Goal: Task Accomplishment & Management: Use online tool/utility

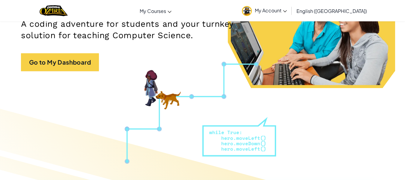
scroll to position [98, 0]
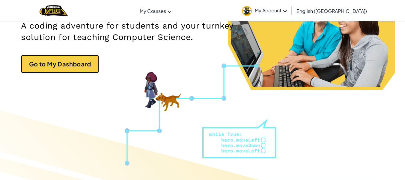
click at [68, 69] on link "Go to My Dashboard" at bounding box center [60, 64] width 78 height 18
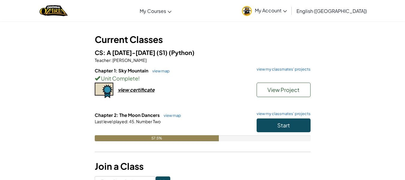
scroll to position [16, 0]
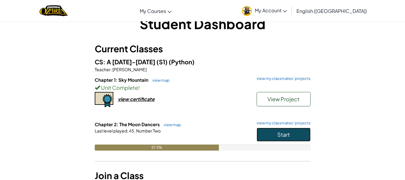
click at [296, 141] on button "Start" at bounding box center [284, 134] width 54 height 14
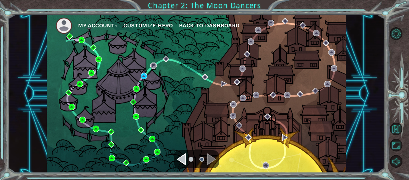
click at [148, 72] on div "My Account Customize Hero Back to Dashboard" at bounding box center [196, 93] width 299 height 158
click at [145, 73] on div "My Account Customize Hero Back to Dashboard" at bounding box center [196, 93] width 299 height 158
click at [143, 75] on img at bounding box center [144, 76] width 6 height 6
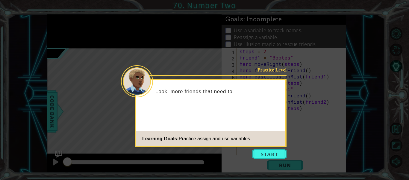
click at [270, 151] on button "Start" at bounding box center [270, 154] width 34 height 10
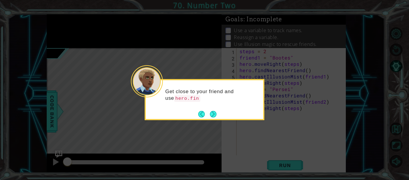
click at [211, 112] on button "Next" at bounding box center [213, 114] width 7 height 7
click at [210, 111] on button "Next" at bounding box center [213, 114] width 7 height 7
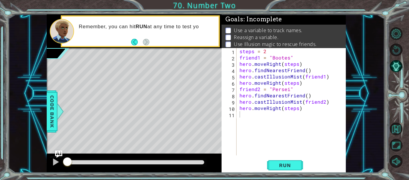
click at [281, 168] on span "Run" at bounding box center [285, 165] width 24 height 6
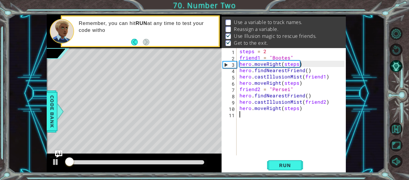
click at [279, 163] on span "Run" at bounding box center [285, 165] width 24 height 6
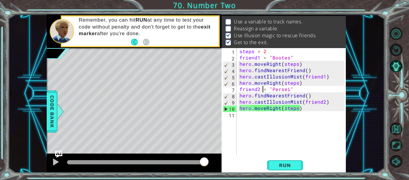
click at [263, 88] on div "steps = 2 friend1 = "Bootes" hero . moveRight ( steps ) hero . findNearestFrien…" at bounding box center [293, 108] width 109 height 120
click at [301, 70] on div "steps = 2 friend1 = "Bootes" hero . moveRight ( steps ) hero . findNearestFrien…" at bounding box center [293, 108] width 109 height 120
click at [302, 70] on div "steps = 2 friend1 = "Bootes" hero . moveRight ( steps ) hero . findNearestFrien…" at bounding box center [293, 108] width 109 height 120
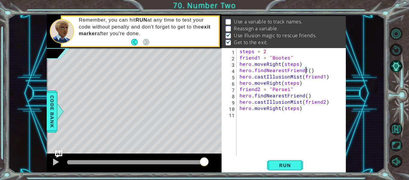
scroll to position [0, 4]
click at [322, 77] on div "steps = 2 friend1 = "Bootes" hero . moveRight ( steps ) hero . findNearestFrien…" at bounding box center [293, 108] width 109 height 120
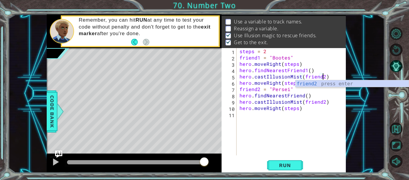
scroll to position [0, 5]
click at [325, 96] on div "steps = 2 friend1 = "Bootes" hero . moveRight ( steps ) hero . findNearestFrien…" at bounding box center [293, 108] width 109 height 120
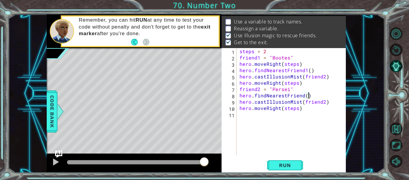
scroll to position [0, 4]
click at [323, 76] on div "steps = 2 friend1 = "Bootes" hero . moveRight ( steps ) hero . findNearestFrien…" at bounding box center [293, 108] width 109 height 120
type textarea "hero.castIllusionMist(friend)"
click at [322, 129] on div "steps = 2 friend1 = "Bootes" hero . moveRight ( steps ) hero . findNearestFrien…" at bounding box center [293, 108] width 109 height 120
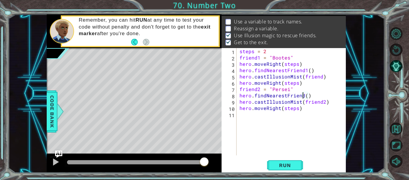
click at [304, 95] on div "steps = 2 friend1 = "Bootes" hero . moveRight ( steps ) hero . findNearestFrien…" at bounding box center [293, 108] width 109 height 120
type textarea "hero.findNearestFriend2()"
click at [316, 125] on div "steps = 2 friend1 = "Bootes" hero . moveRight ( steps ) hero . findNearestFrien…" at bounding box center [293, 108] width 109 height 120
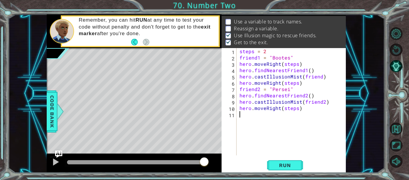
click at [284, 171] on button "Run" at bounding box center [285, 165] width 36 height 12
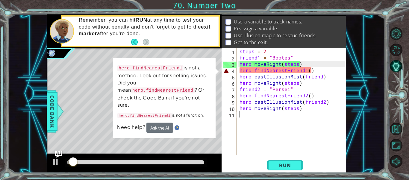
click at [305, 71] on div "steps = 2 friend1 = "Bootes" hero . moveRight ( steps ) hero . findNearestFrien…" at bounding box center [293, 108] width 109 height 120
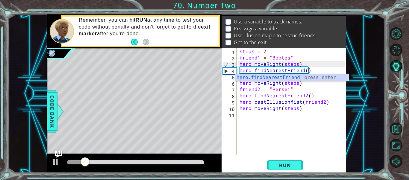
click at [314, 92] on div "steps = 2 friend1 = "Bootes" hero . moveRight ( steps ) hero . findNearestFrien…" at bounding box center [293, 108] width 109 height 120
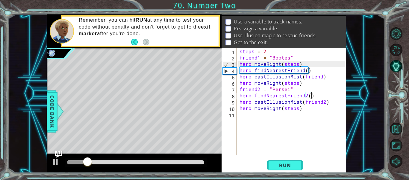
click at [307, 95] on div "steps = 2 friend1 = "Bootes" hero . moveRight ( steps ) hero . findNearestFrien…" at bounding box center [293, 108] width 109 height 120
click at [313, 81] on div "steps = 2 friend1 = "Bootes" hero . moveRight ( steps ) hero . findNearestFrien…" at bounding box center [293, 108] width 109 height 120
click at [322, 101] on div "steps = 2 friend1 = "Bootes" hero . moveRight ( steps ) hero . findNearestFrien…" at bounding box center [293, 108] width 109 height 120
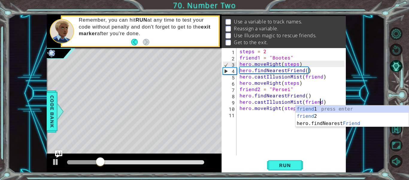
click at [313, 90] on div "steps = 2 friend1 = "Bootes" hero . moveRight ( steps ) hero . findNearestFrien…" at bounding box center [293, 108] width 109 height 120
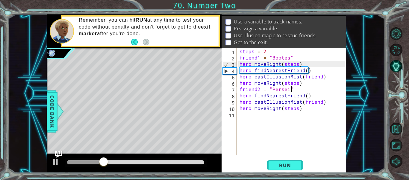
click at [279, 171] on button "Run" at bounding box center [285, 165] width 36 height 12
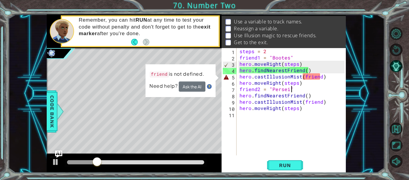
click at [260, 58] on div "steps = 2 friend1 = "Bootes" hero . moveRight ( steps ) hero . findNearestFrien…" at bounding box center [293, 108] width 109 height 120
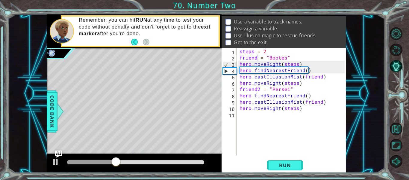
click at [293, 168] on span "Run" at bounding box center [285, 165] width 24 height 6
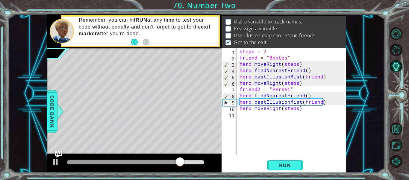
click at [304, 96] on div "steps = 2 friend = "Bootes" hero . moveRight ( steps ) hero . findNearestFriend…" at bounding box center [293, 108] width 109 height 120
type textarea "friend2 = "Bootes""
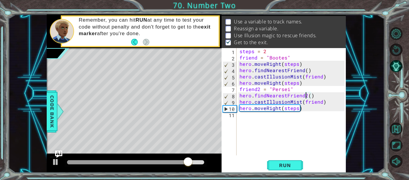
click at [319, 127] on div "steps = 2 friend = "Bootes" hero . moveRight ( steps ) hero . findNearestFriend…" at bounding box center [293, 108] width 109 height 120
click at [288, 165] on span "Run" at bounding box center [285, 165] width 24 height 6
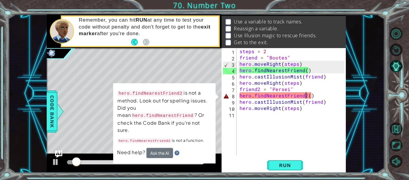
click at [306, 96] on div "steps = 2 friend = "Bootes" hero . moveRight ( steps ) hero . findNearestFriend…" at bounding box center [293, 108] width 109 height 120
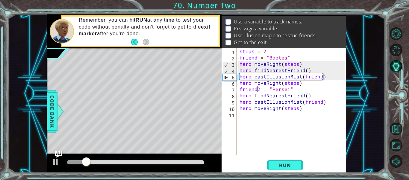
click at [258, 90] on div "steps = 2 friend = "Bootes" hero . moveRight ( steps ) hero . findNearestFriend…" at bounding box center [293, 108] width 109 height 120
click at [260, 90] on div "steps = 2 friend = "Bootes" hero . moveRight ( steps ) hero . findNearestFriend…" at bounding box center [293, 108] width 109 height 120
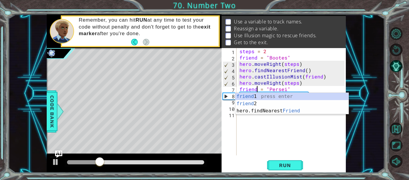
click at [285, 163] on span "Run" at bounding box center [285, 165] width 24 height 6
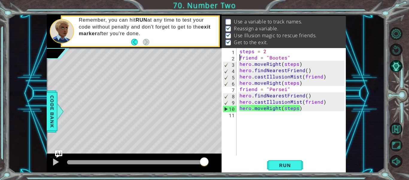
click at [239, 57] on div "steps = 2 friend = "Bootes" hero . moveRight ( steps ) hero . findNearestFriend…" at bounding box center [293, 108] width 109 height 120
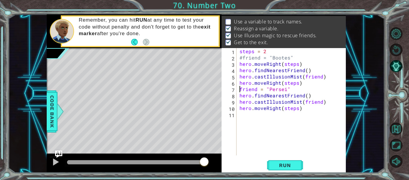
click at [240, 90] on div "steps = 2 #friend = "Bootes" hero . moveRight ( steps ) hero . findNearestFrien…" at bounding box center [293, 108] width 109 height 120
click at [240, 71] on div "steps = 2 #friend = "Bootes" hero . moveRight ( steps ) hero . findNearestFrien…" at bounding box center [293, 108] width 109 height 120
type textarea "friend = hero.findNearestFriend()"
click at [240, 113] on div "steps = 2 #friend = "Bootes" hero . moveRight ( steps ) friend = hero . findNea…" at bounding box center [293, 108] width 109 height 120
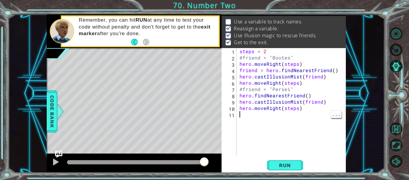
scroll to position [0, 0]
click at [239, 96] on div "steps = 2 #friend = "Bootes" hero . moveRight ( steps ) friend = hero . findNea…" at bounding box center [293, 108] width 109 height 120
type textarea "friend = hero.findNearestFriend()"
click at [280, 165] on span "Run" at bounding box center [285, 165] width 24 height 6
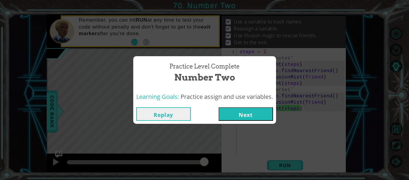
click at [258, 117] on button "Next" at bounding box center [246, 113] width 55 height 13
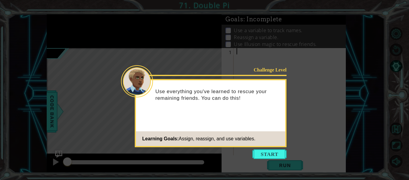
click at [262, 157] on button "Start" at bounding box center [270, 154] width 34 height 10
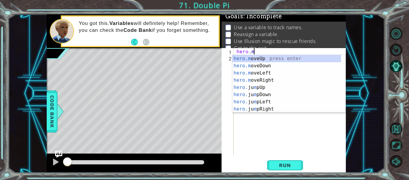
scroll to position [0, 1]
click at [266, 58] on div "hero.m oveUp press enter hero.m oveDown press enter hero.m oveLeft press enter …" at bounding box center [289, 91] width 113 height 72
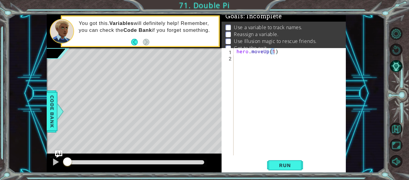
click at [235, 52] on div "hero.moveUp(1) 1 2 hero . moveUp ( 1 ) הההההההההההההההההההההההההההההההההההההההה…" at bounding box center [283, 101] width 123 height 107
click at [236, 51] on div "hero . moveUp ( 1 )" at bounding box center [292, 108] width 112 height 120
click at [274, 58] on div "steps = 2 hero . moveUp ( 1 )" at bounding box center [292, 108] width 112 height 120
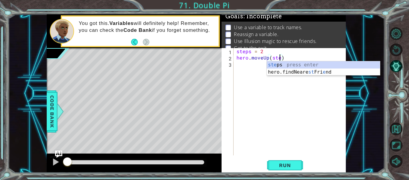
type textarea "hero.moveUp(steps)"
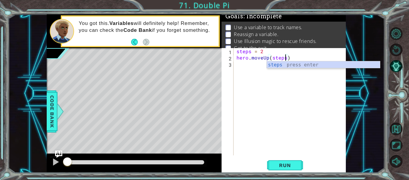
scroll to position [0, 3]
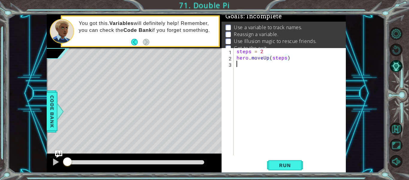
click at [266, 64] on div "steps = 2 hero . moveUp ( steps )" at bounding box center [292, 108] width 112 height 120
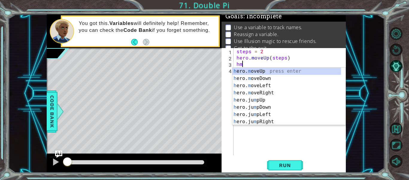
scroll to position [0, 0]
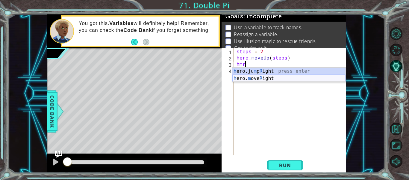
click at [271, 79] on div "h ero.ju m p R ight press enter h ero. m ove R ight press enter" at bounding box center [289, 81] width 113 height 29
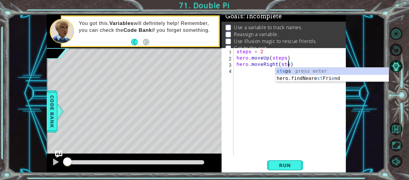
type textarea "hero.moveRight(steps)"
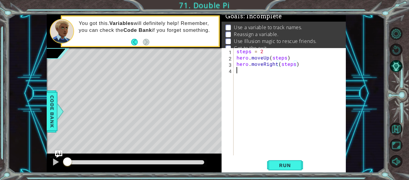
click at [261, 75] on div "steps = 2 hero . moveUp ( steps ) hero . moveRight ( steps )" at bounding box center [292, 108] width 112 height 120
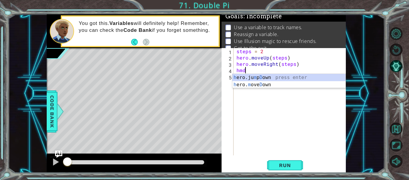
scroll to position [0, 0]
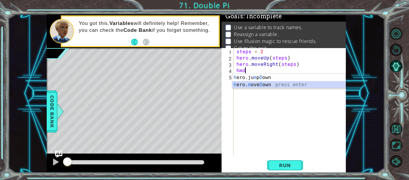
click at [249, 85] on div "h ero.ju m p D own press enter h ero. m ove D own press enter" at bounding box center [289, 88] width 113 height 29
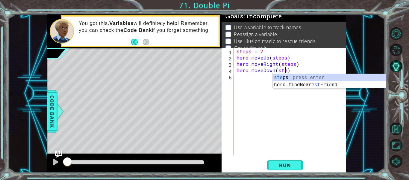
type textarea "hero.moveDown(steps)"
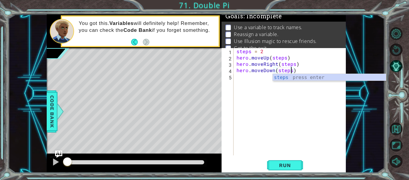
scroll to position [0, 3]
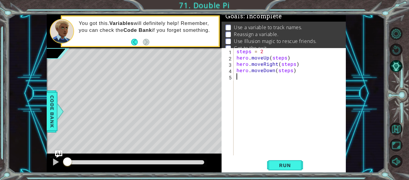
click at [258, 79] on div "steps = 2 hero . moveUp ( steps ) hero . moveRight ( steps ) hero . moveDown ( …" at bounding box center [292, 108] width 112 height 120
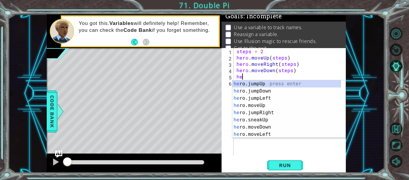
scroll to position [0, 0]
type textarea "hero.f"
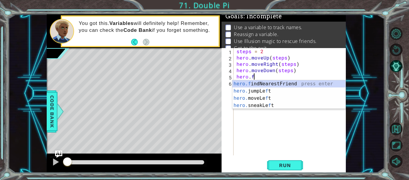
scroll to position [0, 1]
click at [288, 84] on div "hero.f indNearestFriend press enter hero. jumpLe f t press enter hero. moveLe f…" at bounding box center [289, 101] width 113 height 43
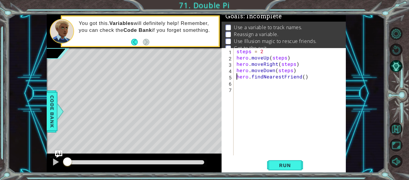
click at [236, 77] on div "steps = 2 hero . moveUp ( steps ) hero . moveRight ( steps ) hero . moveDown ( …" at bounding box center [292, 108] width 112 height 120
type textarea "friend = hero.findNearestFriend()"
click at [240, 86] on div "steps = 2 hero . moveUp ( steps ) hero . moveRight ( steps ) hero . moveDown ( …" at bounding box center [292, 108] width 112 height 120
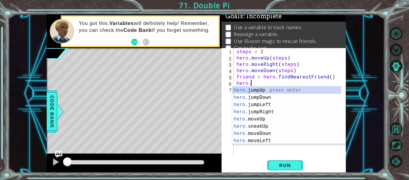
scroll to position [0, 1]
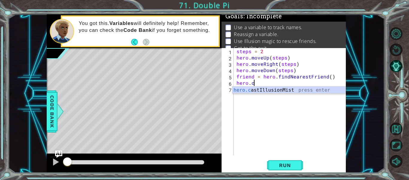
click at [268, 87] on div "hero.c astIllusionMist press enter" at bounding box center [289, 97] width 113 height 22
type textarea "hero.castIllusionMist(friend)"
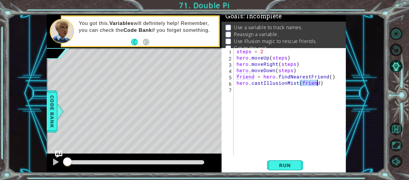
click at [280, 94] on div "steps = 2 hero . moveUp ( steps ) hero . moveRight ( steps ) hero . moveDown ( …" at bounding box center [292, 108] width 112 height 120
click at [274, 160] on button "Run" at bounding box center [285, 165] width 36 height 12
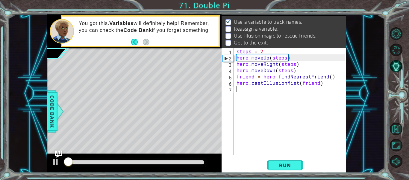
scroll to position [9, 0]
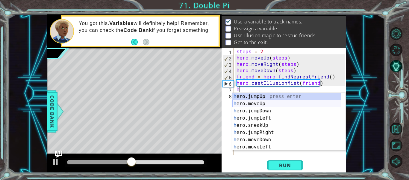
click at [263, 103] on div "h ero.jumpUp press enter h ero.moveUp press enter h ero.jumpDown press enter h …" at bounding box center [287, 129] width 109 height 72
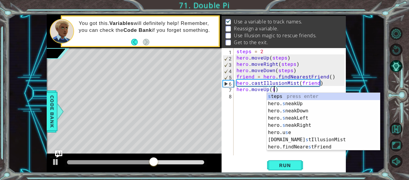
scroll to position [0, 2]
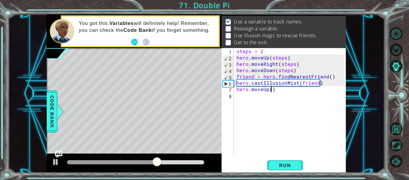
type textarea "hero.moveUp(3)"
click at [260, 97] on div "steps = 2 hero . moveUp ( steps ) hero . moveRight ( steps ) hero . moveDown ( …" at bounding box center [292, 108] width 112 height 120
click at [236, 90] on div "steps = 2 hero . moveUp ( steps ) hero . moveRight ( steps ) hero . moveDown ( …" at bounding box center [292, 108] width 112 height 120
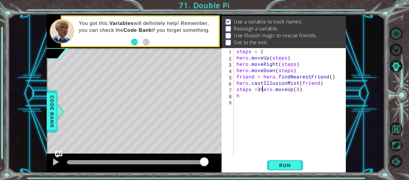
scroll to position [0, 2]
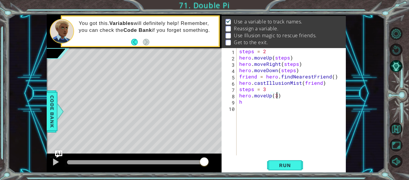
click at [277, 97] on div "steps = 2 hero . moveUp ( steps ) hero . moveRight ( steps ) hero . moveDown ( …" at bounding box center [293, 108] width 110 height 120
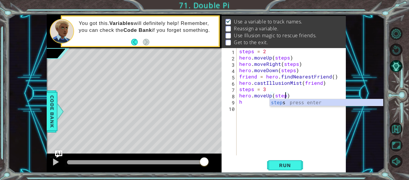
scroll to position [0, 3]
click at [278, 105] on div "steps press enter" at bounding box center [326, 110] width 113 height 22
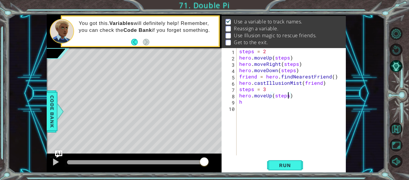
click at [268, 102] on div "steps = 2 hero . moveUp ( steps ) hero . moveRight ( steps ) hero . moveDown ( …" at bounding box center [293, 108] width 110 height 120
type textarea "h"
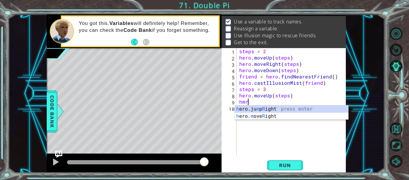
scroll to position [0, 0]
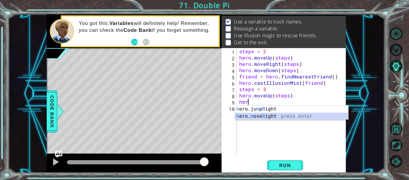
click at [252, 117] on div "h ero.ju m p R ight press enter h ero. m ove R ight press enter" at bounding box center [291, 119] width 113 height 29
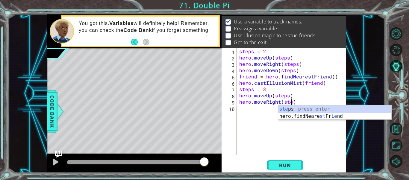
type textarea "hero.moveRight(steps)"
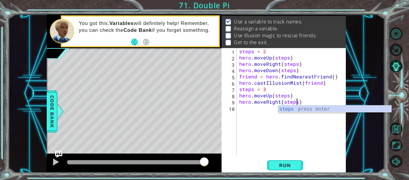
click at [266, 111] on div "steps = 2 hero . moveUp ( steps ) hero . moveRight ( steps ) hero . moveDown ( …" at bounding box center [293, 108] width 110 height 120
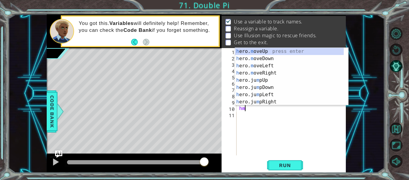
scroll to position [0, 0]
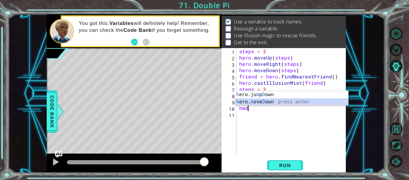
click at [293, 101] on div "h ero.ju m p D own press enter h ero. m ove D own press enter" at bounding box center [291, 105] width 113 height 29
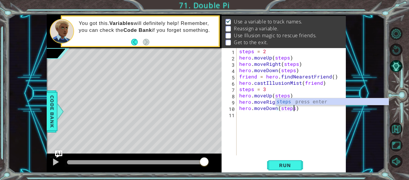
scroll to position [0, 3]
type textarea "hero.moveDown(steps)"
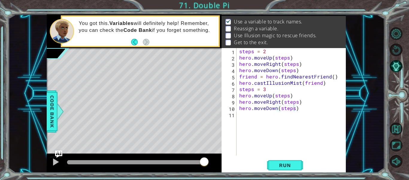
click at [280, 165] on span "Run" at bounding box center [285, 165] width 24 height 6
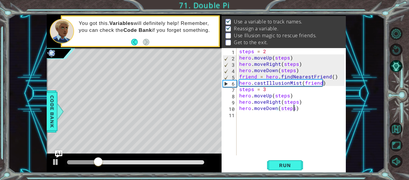
click at [132, 162] on div at bounding box center [135, 162] width 137 height 4
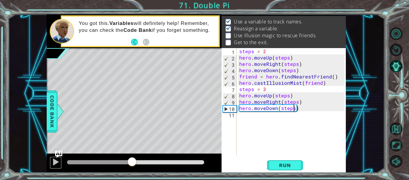
click at [53, 165] on div at bounding box center [56, 162] width 8 height 8
click at [251, 117] on div "steps = 2 hero . moveUp ( steps ) hero . moveRight ( steps ) hero . moveDown ( …" at bounding box center [293, 108] width 110 height 120
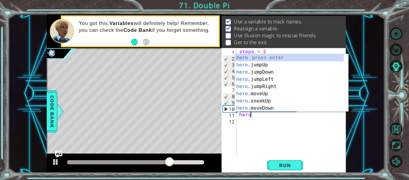
type textarea "hero."
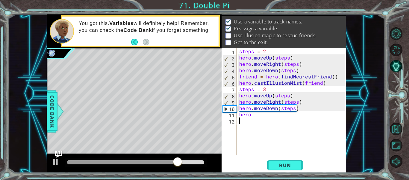
click at [270, 133] on div "steps = 2 hero . moveUp ( steps ) hero . moveRight ( steps ) hero . moveDown ( …" at bounding box center [293, 108] width 110 height 120
click at [257, 117] on div "steps = 2 hero . moveUp ( steps ) hero . moveRight ( steps ) hero . moveDown ( …" at bounding box center [293, 108] width 110 height 120
click at [258, 116] on div "steps = 2 hero . moveUp ( steps ) hero . moveRight ( steps ) hero . moveDown ( …" at bounding box center [293, 108] width 110 height 120
type textarea "hero.f"
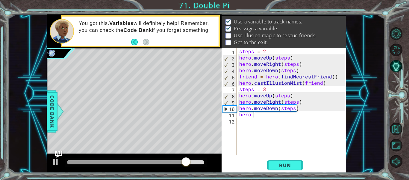
scroll to position [0, 1]
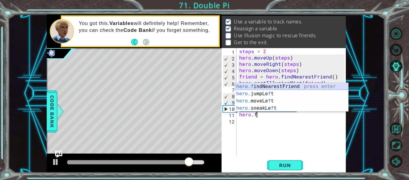
click at [266, 87] on div "hero.f indNearestFriend press enter hero. jumpLe f t press enter hero. moveLe f…" at bounding box center [291, 104] width 113 height 43
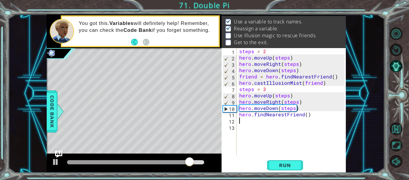
scroll to position [0, 0]
click at [239, 114] on div "steps = 2 hero . moveUp ( steps ) hero . moveRight ( steps ) hero . moveDown ( …" at bounding box center [293, 108] width 110 height 120
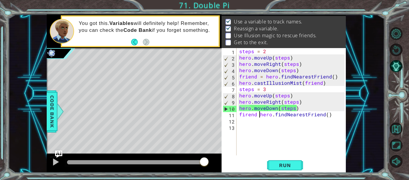
scroll to position [0, 1]
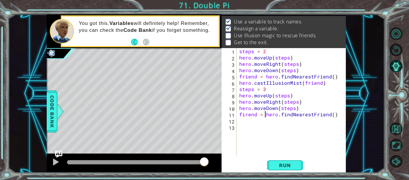
click at [248, 115] on div "steps = 2 hero . moveUp ( steps ) hero . moveRight ( steps ) hero . moveDown ( …" at bounding box center [293, 108] width 110 height 120
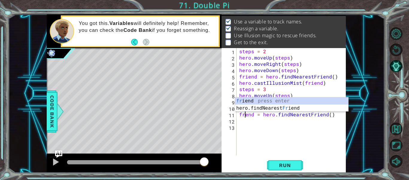
scroll to position [0, 1]
type textarea "friend = hero.findNearestFriend()"
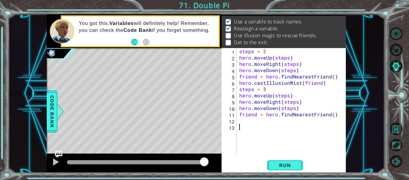
click at [248, 127] on div "steps = 2 hero . moveUp ( steps ) hero . moveRight ( steps ) hero . moveDown ( …" at bounding box center [293, 108] width 110 height 120
click at [245, 119] on div "steps = 2 hero . moveUp ( steps ) hero . moveRight ( steps ) hero . moveDown ( …" at bounding box center [293, 108] width 110 height 120
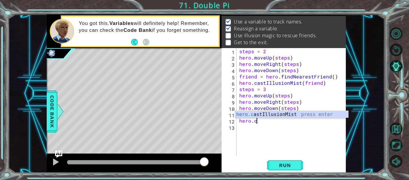
scroll to position [0, 1]
click at [278, 116] on div "hero.c astIllusionMist press enter" at bounding box center [291, 122] width 113 height 22
type textarea "hero.castIllusionMist(friend)"
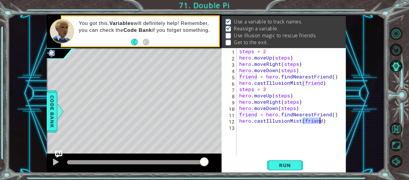
click at [283, 139] on div "steps = 2 hero . moveUp ( steps ) hero . moveRight ( steps ) hero . moveDown ( …" at bounding box center [293, 108] width 110 height 120
click at [283, 164] on span "Run" at bounding box center [285, 165] width 24 height 6
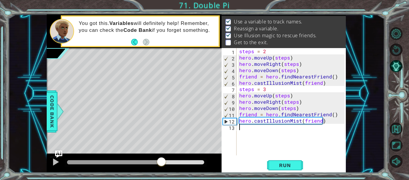
click at [161, 160] on div at bounding box center [135, 162] width 137 height 4
click at [47, 161] on div at bounding box center [134, 162] width 175 height 19
click at [58, 162] on div at bounding box center [56, 162] width 8 height 8
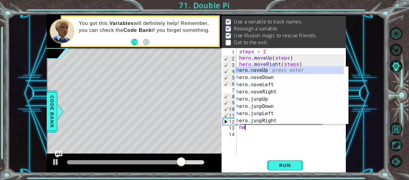
scroll to position [0, 0]
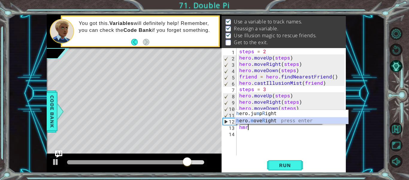
click at [271, 120] on div "h ero.ju m p R ight press enter h ero. m ove R ight press enter" at bounding box center [291, 124] width 113 height 29
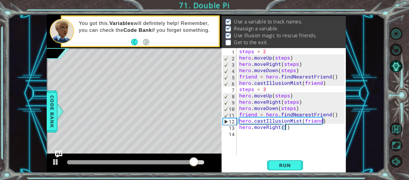
type textarea "hero.moveRight(1)"
click at [282, 169] on button "Run" at bounding box center [285, 165] width 36 height 12
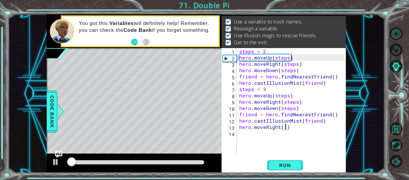
click at [177, 162] on div at bounding box center [135, 162] width 137 height 4
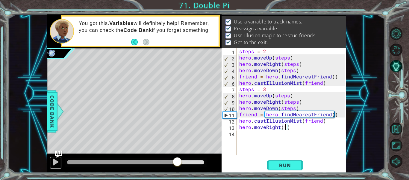
click at [54, 160] on div at bounding box center [56, 162] width 8 height 8
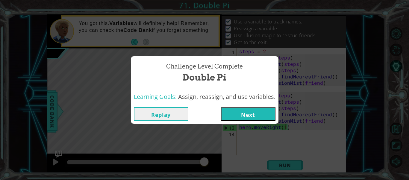
click at [265, 110] on button "Next" at bounding box center [248, 113] width 55 height 13
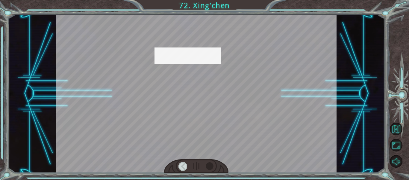
click at [208, 163] on div at bounding box center [210, 166] width 9 height 8
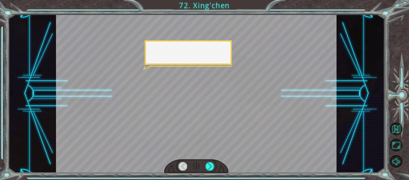
click at [208, 163] on div at bounding box center [210, 166] width 9 height 8
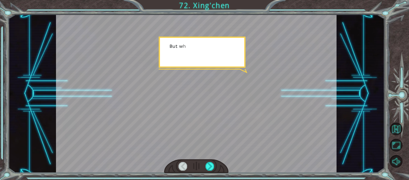
click at [208, 163] on div at bounding box center [210, 166] width 9 height 8
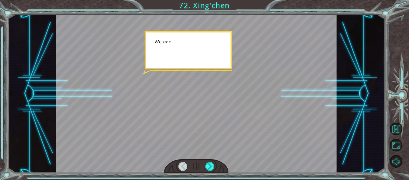
click at [208, 163] on div at bounding box center [210, 166] width 9 height 8
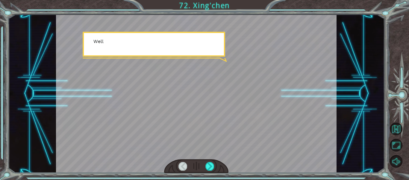
click at [208, 163] on div at bounding box center [210, 166] width 9 height 8
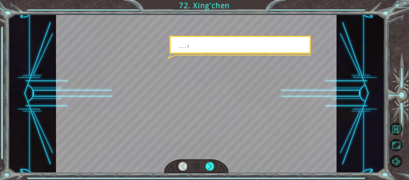
click at [208, 163] on div at bounding box center [210, 166] width 9 height 8
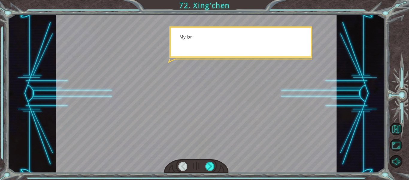
click at [208, 163] on div at bounding box center [210, 166] width 9 height 8
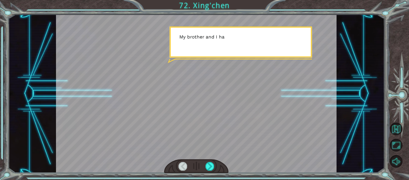
click at [208, 163] on div at bounding box center [210, 166] width 9 height 8
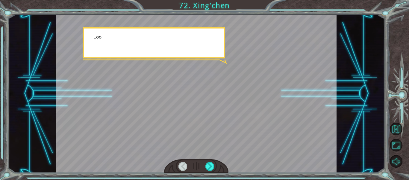
click at [208, 163] on div at bounding box center [210, 166] width 9 height 8
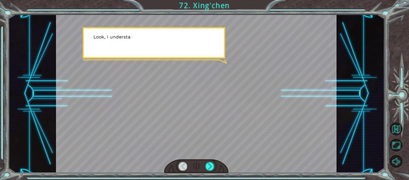
click at [208, 163] on div at bounding box center [210, 166] width 9 height 8
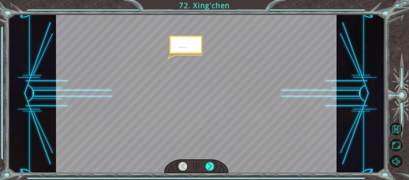
click at [208, 163] on div at bounding box center [210, 166] width 9 height 8
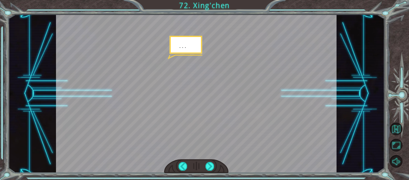
click at [208, 163] on div at bounding box center [210, 166] width 9 height 8
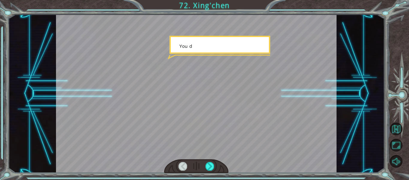
click at [208, 163] on div at bounding box center [210, 166] width 9 height 8
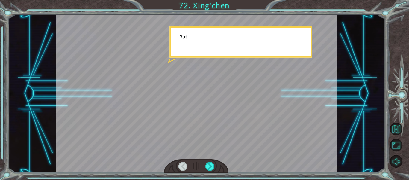
click at [208, 163] on div at bounding box center [210, 166] width 9 height 8
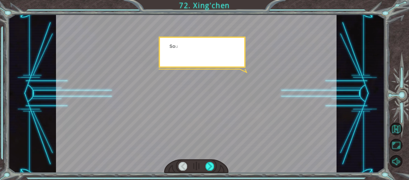
click at [208, 163] on div at bounding box center [210, 166] width 9 height 8
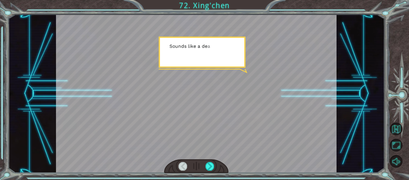
click at [208, 163] on div at bounding box center [210, 166] width 9 height 8
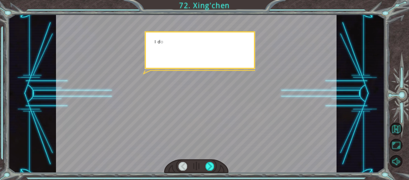
click at [208, 163] on div at bounding box center [210, 166] width 9 height 8
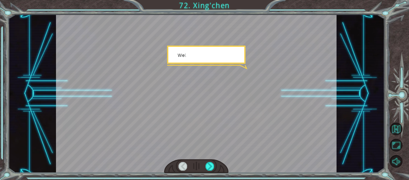
click at [208, 163] on div at bounding box center [210, 166] width 9 height 8
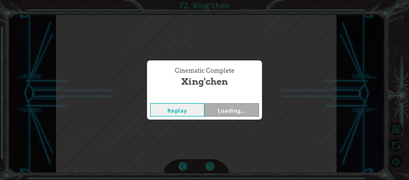
click at [208, 0] on div "Temporary Text M a n y t h a n k s t o y o u ! Y o u ’ v e s a v e d m y p e o …" at bounding box center [204, 0] width 409 height 0
click at [208, 163] on div "Cinematic Complete [PERSON_NAME] Loading..." at bounding box center [204, 90] width 409 height 180
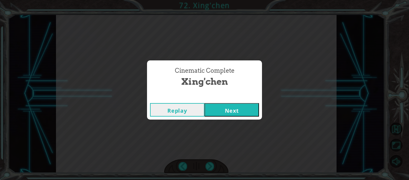
drag, startPoint x: 208, startPoint y: 163, endPoint x: 252, endPoint y: 109, distance: 69.5
click at [252, 109] on div "Cinematic Complete [PERSON_NAME] Next" at bounding box center [204, 90] width 409 height 180
click at [252, 109] on button "Next" at bounding box center [232, 109] width 55 height 13
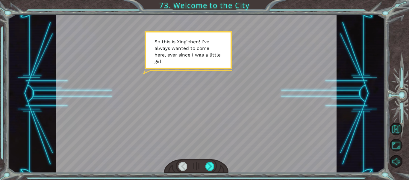
click at [208, 167] on div at bounding box center [210, 166] width 9 height 8
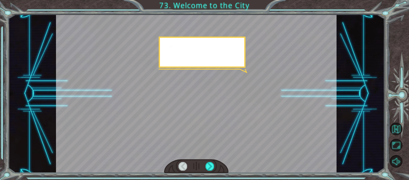
click at [208, 167] on div at bounding box center [210, 166] width 9 height 8
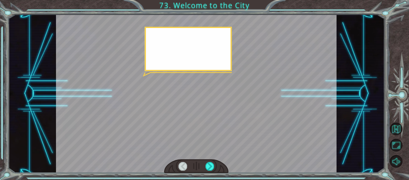
click at [208, 167] on div at bounding box center [210, 166] width 9 height 8
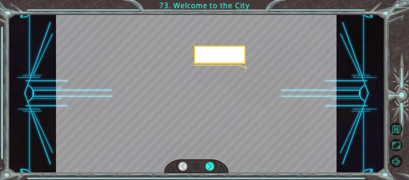
click at [208, 167] on div at bounding box center [210, 166] width 9 height 8
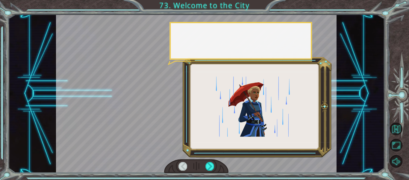
click at [208, 167] on div at bounding box center [210, 166] width 9 height 8
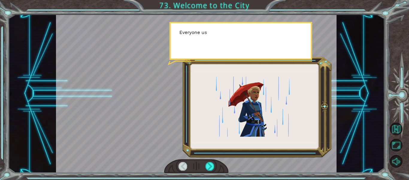
click at [208, 167] on div at bounding box center [210, 166] width 9 height 8
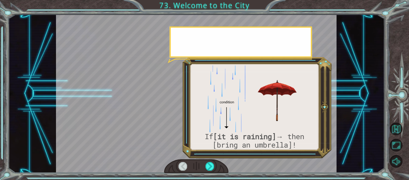
click at [208, 167] on div at bounding box center [210, 166] width 9 height 8
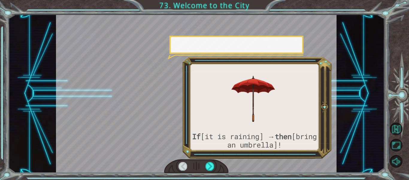
click at [208, 167] on div at bounding box center [210, 166] width 9 height 8
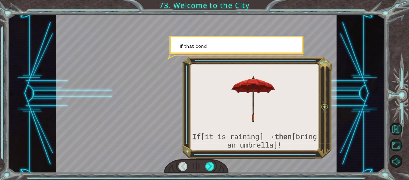
click at [208, 167] on div at bounding box center [210, 166] width 9 height 8
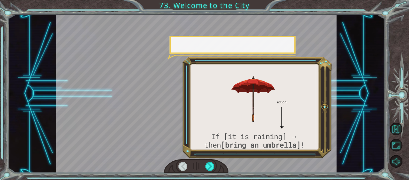
click at [208, 167] on div at bounding box center [210, 166] width 9 height 8
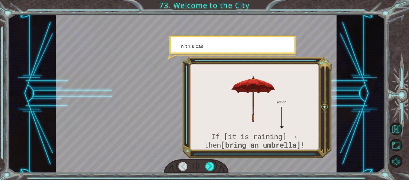
click at [208, 167] on div at bounding box center [210, 166] width 9 height 8
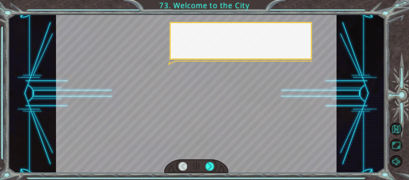
click at [208, 167] on div at bounding box center [210, 166] width 9 height 8
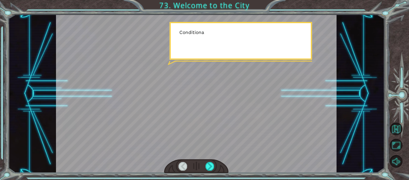
click at [208, 167] on div at bounding box center [210, 166] width 9 height 8
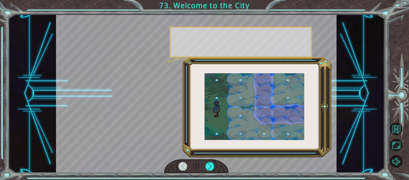
click at [208, 167] on div at bounding box center [210, 166] width 9 height 8
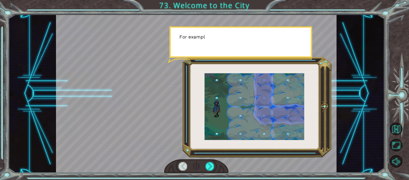
click at [208, 167] on div at bounding box center [210, 166] width 9 height 8
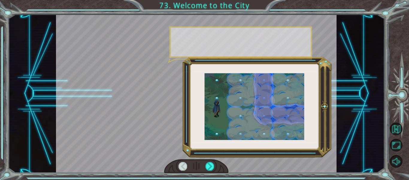
click at [208, 167] on div at bounding box center [210, 166] width 9 height 8
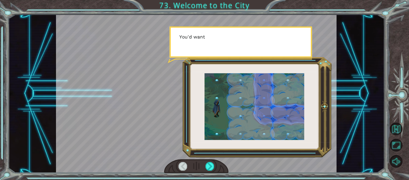
click at [208, 167] on div at bounding box center [210, 166] width 9 height 8
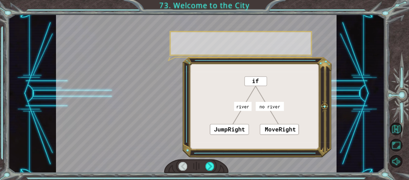
click at [208, 167] on div at bounding box center [210, 166] width 9 height 8
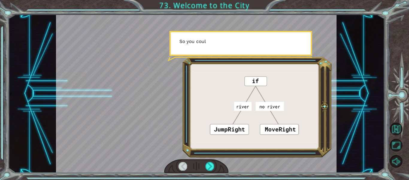
click at [208, 167] on div at bounding box center [210, 166] width 9 height 8
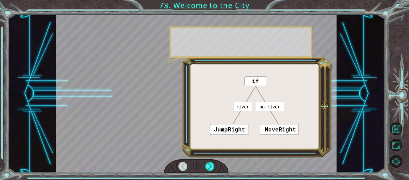
click at [208, 167] on div at bounding box center [210, 166] width 9 height 8
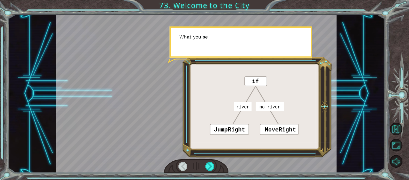
click at [208, 167] on div at bounding box center [210, 166] width 9 height 8
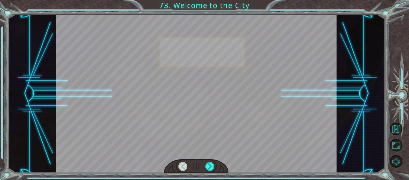
click at [208, 167] on div at bounding box center [210, 166] width 9 height 8
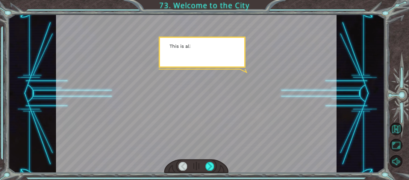
click at [208, 167] on div at bounding box center [210, 166] width 9 height 8
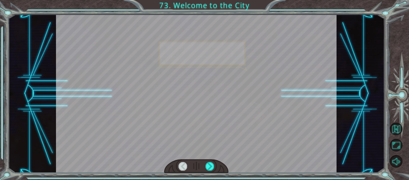
click at [208, 167] on div at bounding box center [210, 166] width 9 height 8
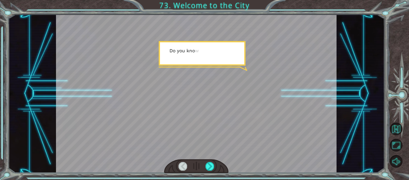
click at [208, 167] on div at bounding box center [210, 166] width 9 height 8
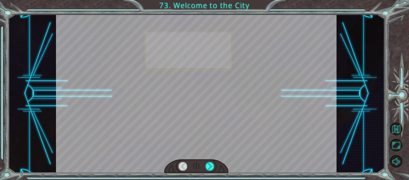
click at [208, 167] on div at bounding box center [210, 166] width 9 height 8
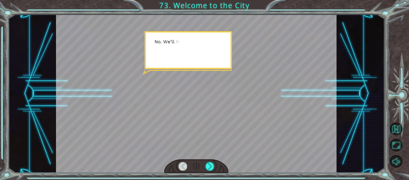
click at [208, 167] on div at bounding box center [210, 166] width 9 height 8
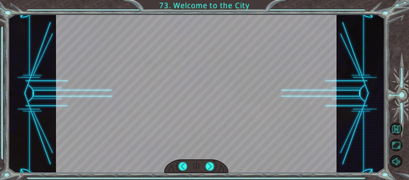
click at [208, 0] on div "S o t h i s i s X i n g ’ c h e n ! I ’ v e a l w a y s w a n t e d t o c o m e…" at bounding box center [204, 0] width 409 height 0
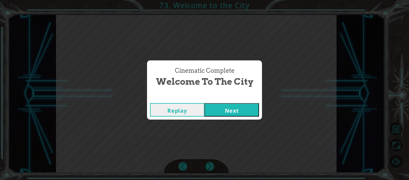
click at [208, 167] on div "Cinematic Complete Welcome to the City Replay Next" at bounding box center [204, 90] width 409 height 180
drag, startPoint x: 208, startPoint y: 167, endPoint x: 252, endPoint y: 114, distance: 69.0
click at [252, 114] on div "Cinematic Complete Welcome to the City Replay Next" at bounding box center [204, 90] width 409 height 180
click at [252, 114] on button "Next" at bounding box center [232, 109] width 55 height 13
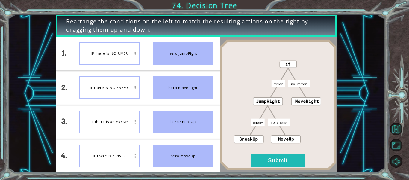
click at [121, 52] on div "IF there is NO RIVER" at bounding box center [109, 53] width 61 height 22
click at [283, 156] on button "Submit" at bounding box center [278, 159] width 55 height 13
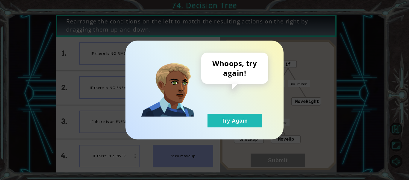
click at [255, 119] on button "Try Again" at bounding box center [235, 120] width 55 height 13
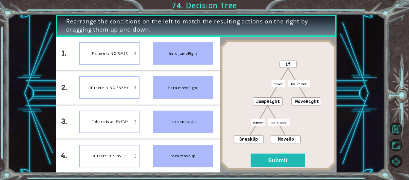
click at [111, 89] on div "IF there is NO ENEMY" at bounding box center [109, 87] width 61 height 22
click at [110, 88] on div "IF there is NO ENEMY" at bounding box center [109, 87] width 61 height 22
click at [298, 154] on button "Submit" at bounding box center [278, 159] width 55 height 13
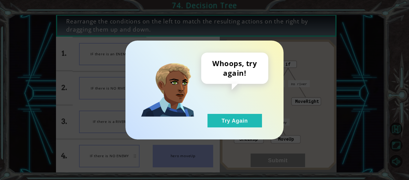
click at [239, 120] on button "Try Again" at bounding box center [235, 120] width 55 height 13
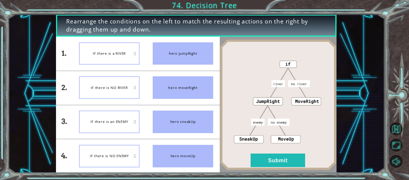
click at [291, 160] on button "Submit" at bounding box center [278, 159] width 55 height 13
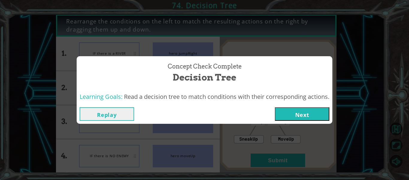
click at [302, 110] on button "Next" at bounding box center [302, 113] width 55 height 13
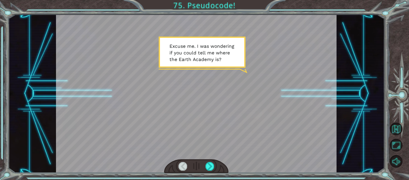
click at [211, 168] on div at bounding box center [210, 166] width 9 height 8
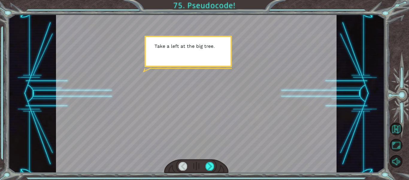
click at [211, 168] on div at bounding box center [210, 166] width 9 height 8
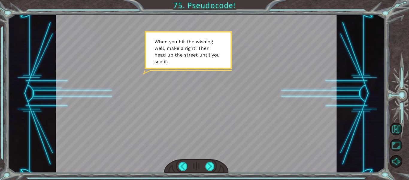
click at [211, 168] on div at bounding box center [210, 166] width 9 height 8
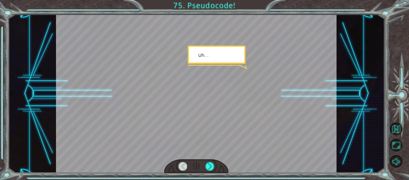
click at [211, 168] on div at bounding box center [210, 166] width 9 height 8
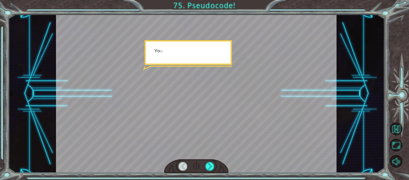
click at [211, 168] on div at bounding box center [210, 166] width 9 height 8
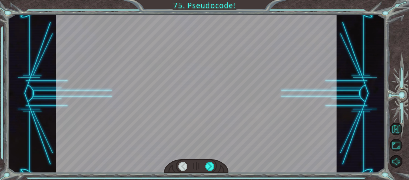
click at [211, 168] on div at bounding box center [210, 166] width 9 height 8
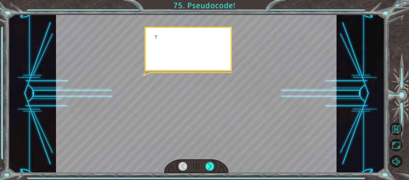
click at [211, 168] on div at bounding box center [210, 166] width 9 height 8
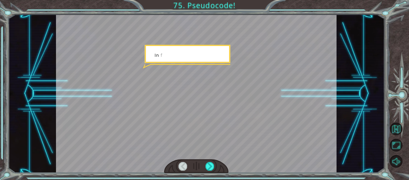
click at [211, 168] on div at bounding box center [210, 166] width 9 height 8
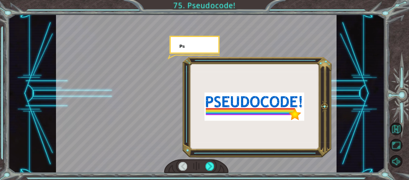
click at [211, 168] on div at bounding box center [210, 166] width 9 height 8
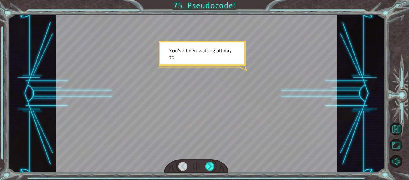
click at [211, 168] on div at bounding box center [210, 166] width 9 height 8
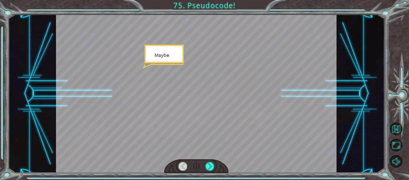
click at [211, 168] on div at bounding box center [210, 166] width 9 height 8
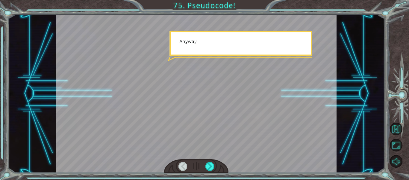
click at [211, 168] on div at bounding box center [210, 166] width 9 height 8
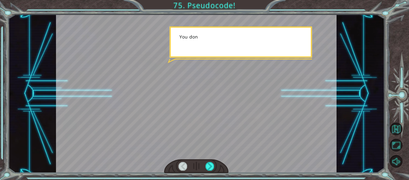
click at [211, 168] on div at bounding box center [210, 166] width 9 height 8
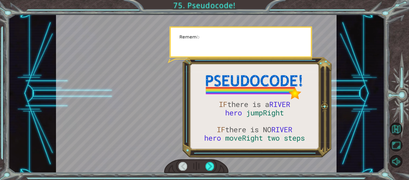
click at [211, 168] on div at bounding box center [210, 166] width 9 height 8
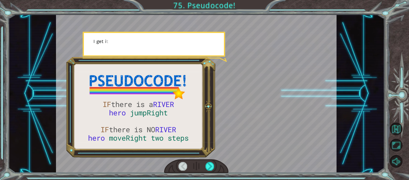
click at [211, 168] on div at bounding box center [210, 166] width 9 height 8
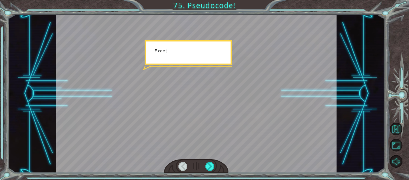
click at [211, 168] on div at bounding box center [210, 166] width 9 height 8
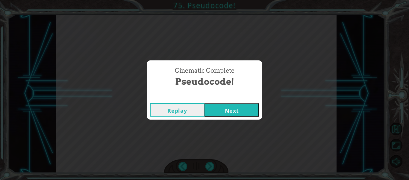
click at [223, 115] on button "Next" at bounding box center [232, 109] width 55 height 13
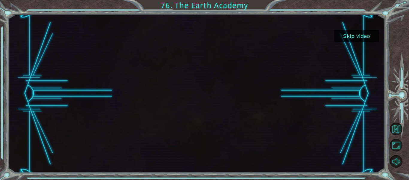
click at [366, 33] on button "Skip video" at bounding box center [356, 36] width 45 height 12
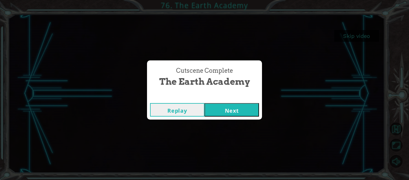
click at [219, 111] on button "Next" at bounding box center [232, 109] width 55 height 13
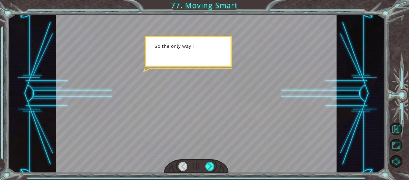
click at [213, 165] on div at bounding box center [210, 166] width 9 height 8
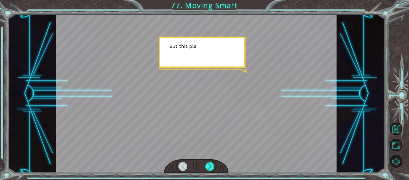
click at [213, 165] on div at bounding box center [210, 166] width 9 height 8
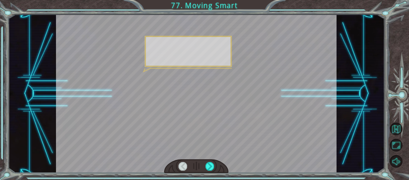
click at [213, 165] on div at bounding box center [210, 166] width 9 height 8
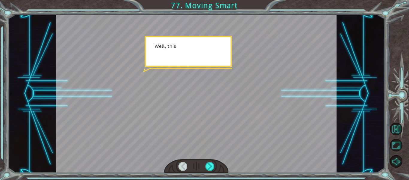
click at [213, 165] on div at bounding box center [210, 166] width 9 height 8
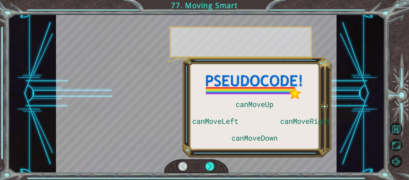
click at [213, 165] on div at bounding box center [210, 166] width 9 height 8
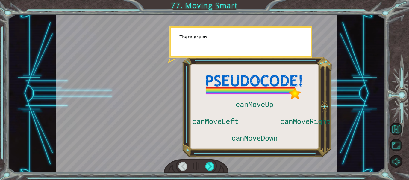
click at [213, 165] on div at bounding box center [210, 166] width 9 height 8
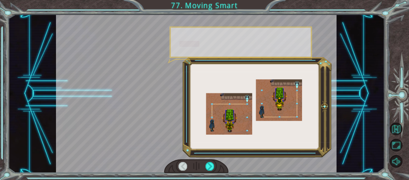
click at [213, 165] on div at bounding box center [210, 166] width 9 height 8
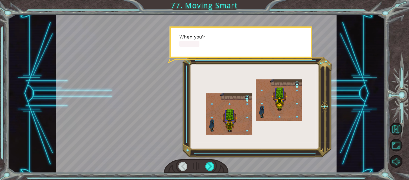
click at [213, 165] on div at bounding box center [210, 166] width 9 height 8
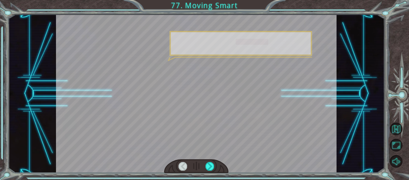
click at [213, 165] on div at bounding box center [210, 166] width 9 height 8
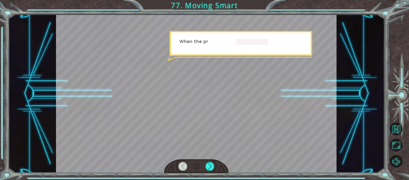
click at [213, 165] on div at bounding box center [210, 166] width 9 height 8
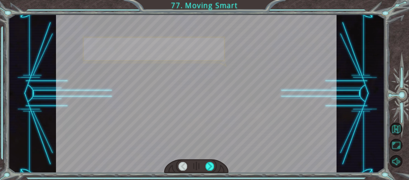
click at [213, 165] on div at bounding box center [210, 166] width 9 height 8
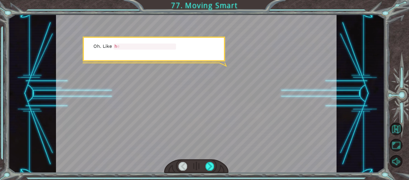
click at [213, 165] on div at bounding box center [210, 166] width 9 height 8
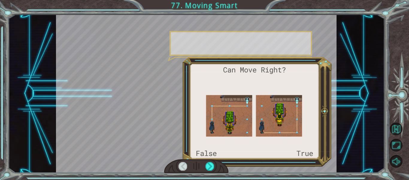
click at [213, 165] on div at bounding box center [210, 166] width 9 height 8
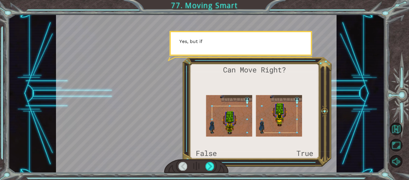
click at [213, 165] on div at bounding box center [210, 166] width 9 height 8
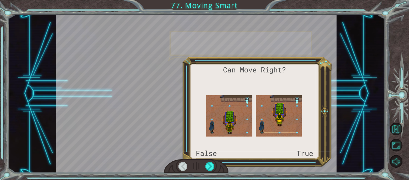
click at [213, 165] on div at bounding box center [210, 166] width 9 height 8
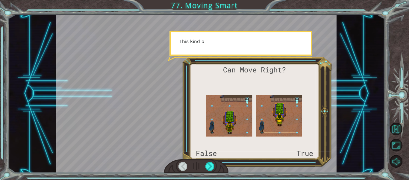
click at [213, 165] on div at bounding box center [210, 166] width 9 height 8
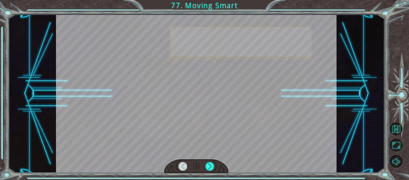
click at [213, 165] on div at bounding box center [210, 166] width 9 height 8
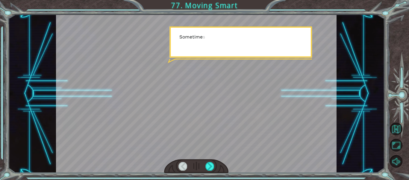
click at [213, 165] on div at bounding box center [210, 166] width 9 height 8
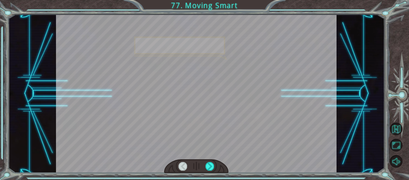
click at [213, 165] on div at bounding box center [210, 166] width 9 height 8
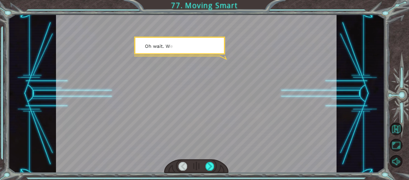
click at [213, 165] on div at bounding box center [210, 166] width 9 height 8
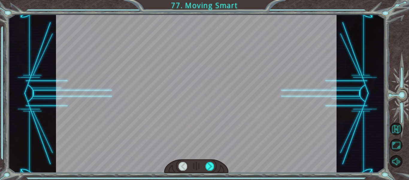
click at [213, 165] on div at bounding box center [210, 166] width 9 height 8
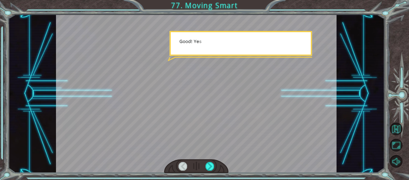
click at [213, 165] on div at bounding box center [210, 166] width 9 height 8
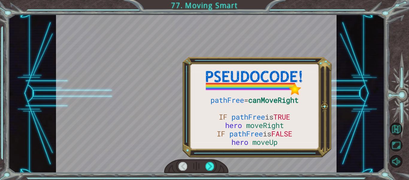
click at [213, 165] on div at bounding box center [210, 166] width 9 height 8
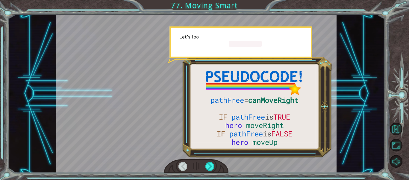
click at [213, 165] on div at bounding box center [210, 166] width 9 height 8
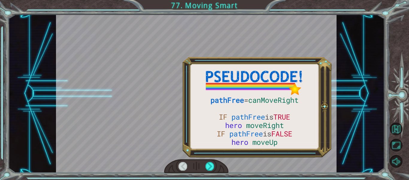
click at [213, 165] on div at bounding box center [210, 166] width 9 height 8
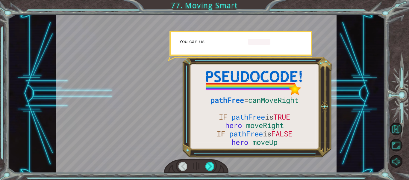
click at [213, 165] on div at bounding box center [210, 166] width 9 height 8
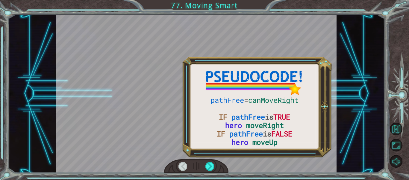
click at [213, 165] on div at bounding box center [210, 166] width 9 height 8
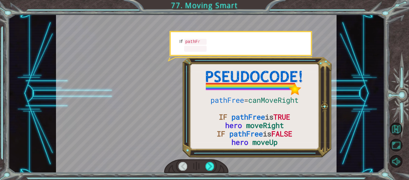
click at [213, 165] on div at bounding box center [210, 166] width 9 height 8
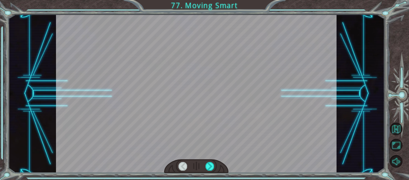
click at [213, 165] on div at bounding box center [210, 166] width 9 height 8
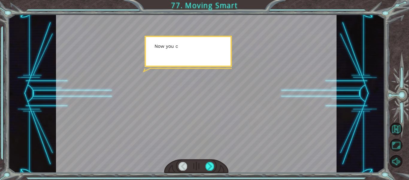
click at [213, 165] on div at bounding box center [210, 166] width 9 height 8
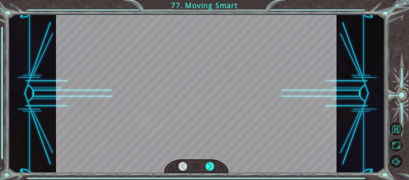
click at [213, 165] on div at bounding box center [210, 166] width 9 height 8
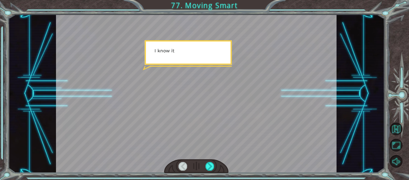
click at [213, 165] on div at bounding box center [210, 166] width 9 height 8
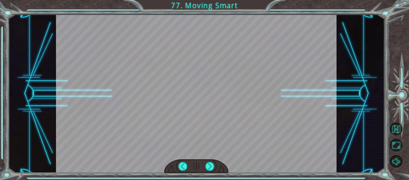
click at [213, 165] on div at bounding box center [210, 166] width 9 height 8
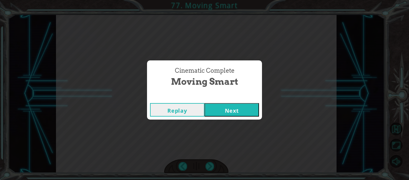
click at [213, 0] on div "pathFree = canMoveRight IF pathFree is TRUE hero moveRight IF pathFree is FALSE…" at bounding box center [204, 0] width 409 height 0
click at [213, 165] on div "Cinematic Complete Moving Smart Replay Next" at bounding box center [204, 90] width 409 height 180
drag, startPoint x: 213, startPoint y: 165, endPoint x: 233, endPoint y: 113, distance: 55.2
click at [233, 113] on div "Cinematic Complete Moving Smart Replay Next" at bounding box center [204, 90] width 409 height 180
click at [233, 113] on button "Next" at bounding box center [232, 109] width 55 height 13
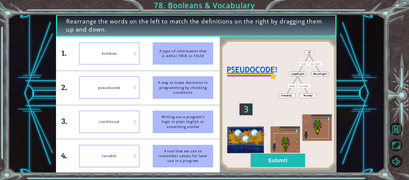
click at [298, 166] on button "Submit" at bounding box center [278, 159] width 55 height 13
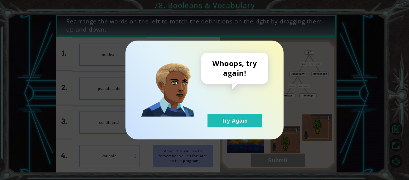
click at [250, 118] on button "Try Again" at bounding box center [235, 120] width 55 height 13
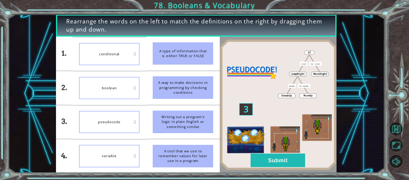
click at [268, 164] on button "Submit" at bounding box center [278, 159] width 55 height 13
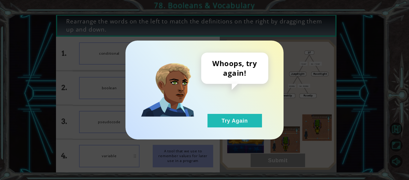
click at [242, 121] on button "Try Again" at bounding box center [235, 120] width 55 height 13
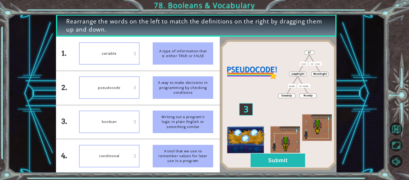
click at [281, 164] on button "Submit" at bounding box center [278, 159] width 55 height 13
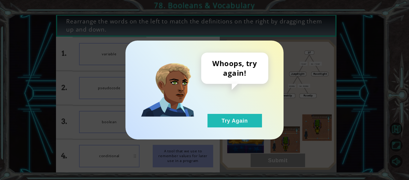
click at [257, 121] on button "Try Again" at bounding box center [235, 120] width 55 height 13
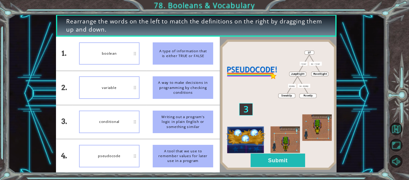
click at [296, 153] on button "Submit" at bounding box center [278, 159] width 55 height 13
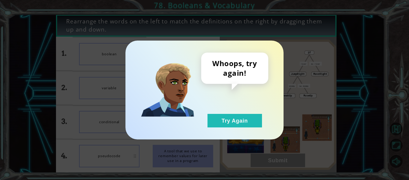
click at [255, 131] on div "Whoops, try again! Try Again" at bounding box center [205, 89] width 158 height 99
click at [248, 123] on button "Try Again" at bounding box center [235, 120] width 55 height 13
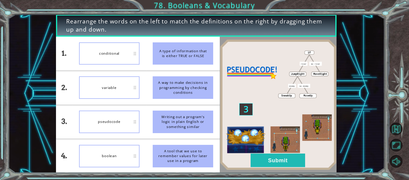
click at [251, 109] on img at bounding box center [278, 104] width 117 height 130
click at [242, 111] on img at bounding box center [278, 104] width 117 height 130
click at [244, 114] on img at bounding box center [278, 104] width 117 height 130
click at [244, 138] on img at bounding box center [278, 104] width 117 height 130
click at [286, 126] on img at bounding box center [278, 104] width 117 height 130
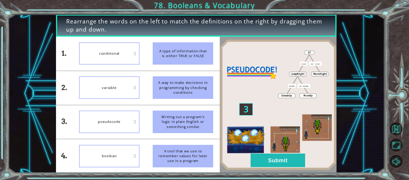
click at [322, 134] on img at bounding box center [278, 104] width 117 height 130
click at [316, 74] on img at bounding box center [278, 104] width 117 height 130
click at [273, 164] on button "Submit" at bounding box center [278, 159] width 55 height 13
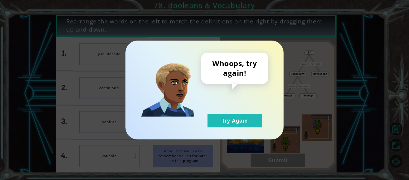
click at [250, 126] on button "Try Again" at bounding box center [235, 120] width 55 height 13
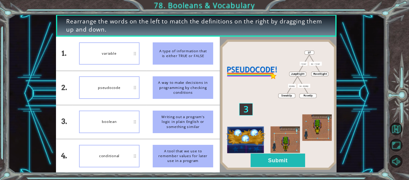
click at [280, 162] on button "Submit" at bounding box center [278, 159] width 55 height 13
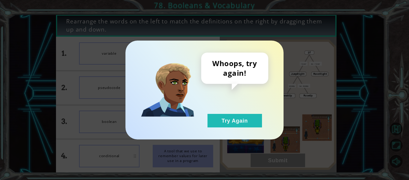
click at [239, 117] on button "Try Again" at bounding box center [235, 120] width 55 height 13
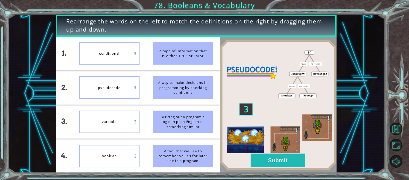
click at [250, 157] on img at bounding box center [278, 104] width 117 height 130
click at [262, 161] on button "Submit" at bounding box center [278, 159] width 55 height 13
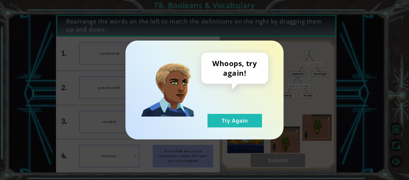
click at [217, 115] on button "Try Again" at bounding box center [235, 120] width 55 height 13
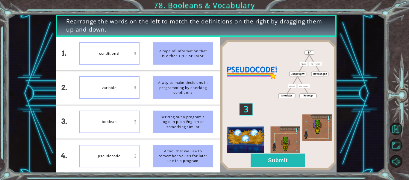
click at [265, 161] on button "Submit" at bounding box center [278, 159] width 55 height 13
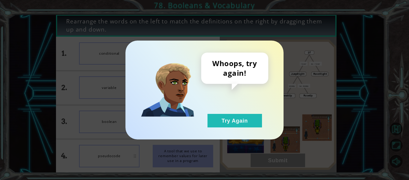
click at [240, 126] on button "Try Again" at bounding box center [235, 120] width 55 height 13
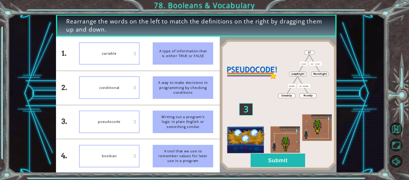
click at [276, 143] on img at bounding box center [278, 104] width 117 height 130
click at [283, 162] on button "Submit" at bounding box center [278, 159] width 55 height 13
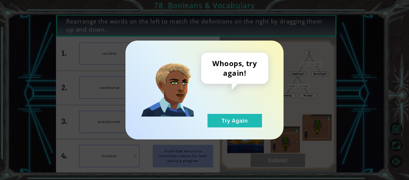
click at [245, 116] on button "Try Again" at bounding box center [235, 120] width 55 height 13
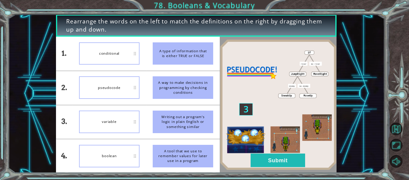
click at [272, 153] on button "Submit" at bounding box center [278, 159] width 55 height 13
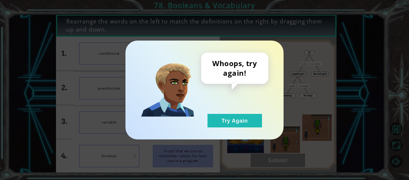
click at [251, 120] on button "Try Again" at bounding box center [235, 120] width 55 height 13
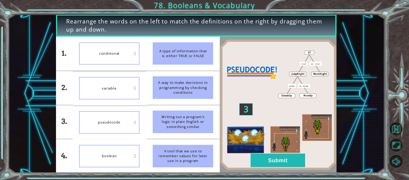
click at [251, 126] on button "Try Again" at bounding box center [235, 120] width 55 height 13
click at [284, 154] on button "Submit" at bounding box center [278, 159] width 55 height 13
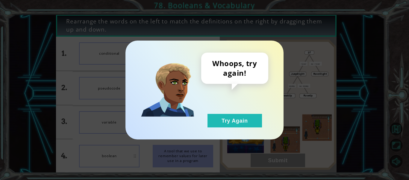
click at [249, 131] on div "Whoops, try again! Try Again" at bounding box center [205, 89] width 158 height 99
click at [241, 121] on button "Try Again" at bounding box center [235, 120] width 55 height 13
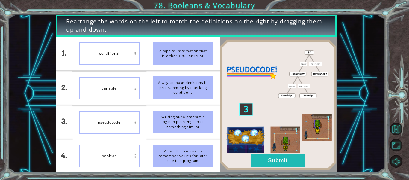
drag, startPoint x: 241, startPoint y: 121, endPoint x: 238, endPoint y: 95, distance: 26.6
click at [238, 95] on div "1. 2. 3. 4. conditional variable pseudocode boolean A type of information that …" at bounding box center [196, 105] width 281 height 136
click at [288, 167] on button "Submit" at bounding box center [278, 159] width 55 height 13
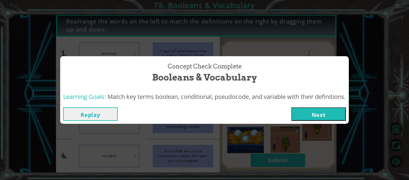
click at [321, 120] on button "Next" at bounding box center [319, 113] width 55 height 13
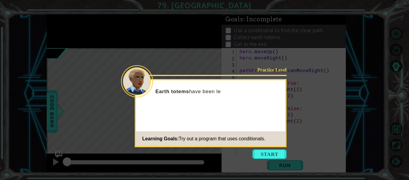
click at [274, 158] on button "Start" at bounding box center [270, 154] width 34 height 10
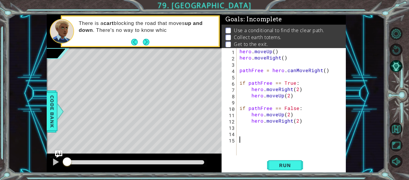
click at [146, 34] on div "There is a cart blocking the road that moves up and down . There's no way to kn…" at bounding box center [147, 31] width 144 height 28
click at [153, 49] on div at bounding box center [134, 48] width 175 height 1
click at [149, 45] on button "Next" at bounding box center [146, 41] width 7 height 7
click at [0, 0] on icon at bounding box center [0, 0] width 0 height 0
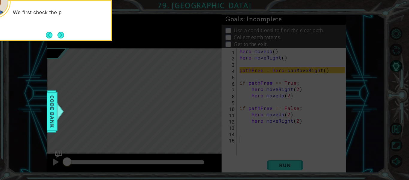
click at [64, 35] on button "Next" at bounding box center [61, 35] width 7 height 7
click at [62, 33] on button "Next" at bounding box center [61, 35] width 7 height 7
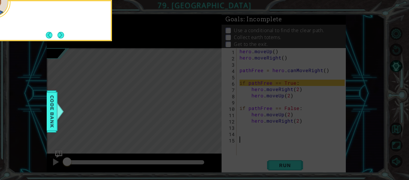
click at [63, 35] on button "Next" at bounding box center [61, 35] width 7 height 7
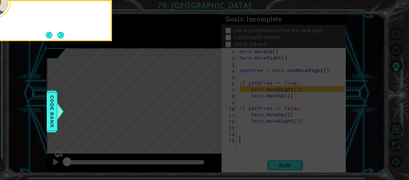
click at [64, 33] on button "Next" at bounding box center [61, 35] width 7 height 7
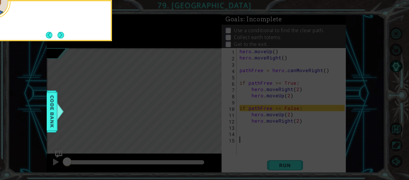
click at [59, 35] on button "Next" at bounding box center [61, 35] width 7 height 7
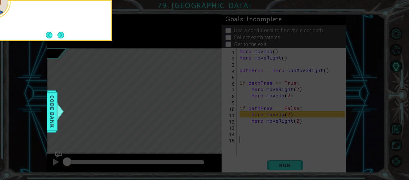
click at [59, 34] on button "Next" at bounding box center [61, 35] width 7 height 7
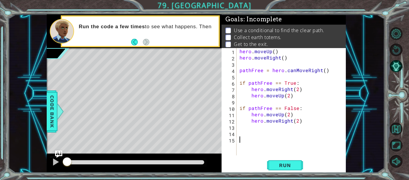
click at [294, 159] on button "Run" at bounding box center [285, 165] width 36 height 12
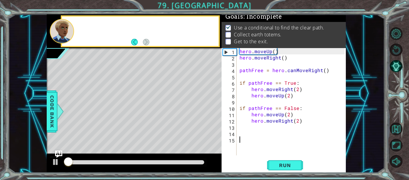
scroll to position [5, 0]
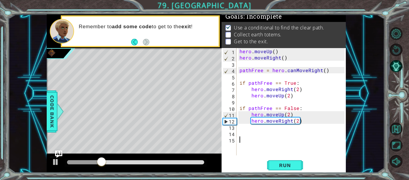
click at [248, 130] on div "hero . moveUp ( ) hero . moveRight ( ) pathFree = hero . canMoveRight ( ) if pa…" at bounding box center [293, 108] width 109 height 120
click at [252, 127] on div "hero . moveUp ( ) hero . moveRight ( ) pathFree = hero . canMoveRight ( ) if pa…" at bounding box center [293, 108] width 109 height 120
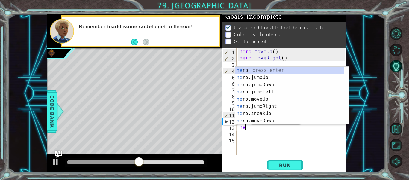
scroll to position [0, 0]
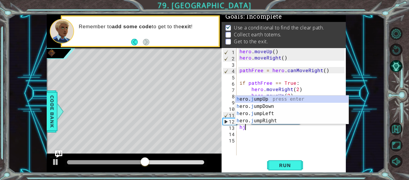
type textarea "hjr"
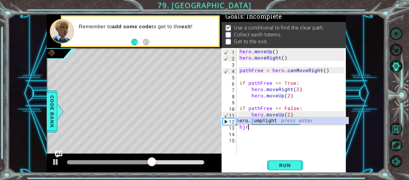
click at [249, 123] on div "h ero. j ump R ight press enter" at bounding box center [292, 128] width 113 height 22
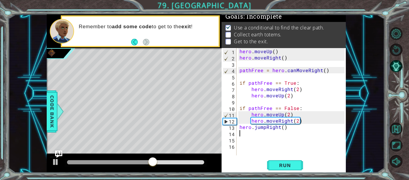
scroll to position [0, 0]
click at [282, 128] on div "hero . moveUp ( ) hero . moveRight ( ) pathFree = hero . canMoveRight ( ) if pa…" at bounding box center [293, 108] width 109 height 120
type textarea "hero.jumpRight(1)"
click at [247, 132] on div "hero . moveUp ( ) hero . moveRight ( ) pathFree = hero . canMoveRight ( ) if pa…" at bounding box center [293, 108] width 109 height 120
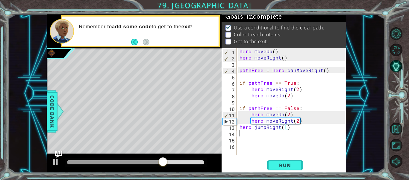
scroll to position [0, 0]
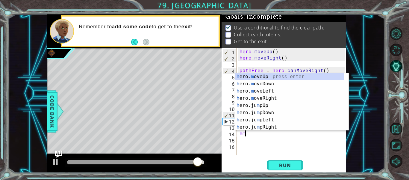
type textarea "hmr"
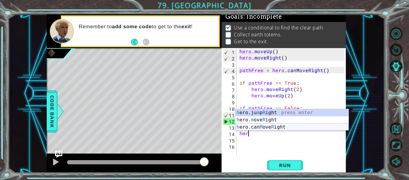
click at [287, 125] on div "h ero.ju m p R ight press enter h ero. m ove R ight press enter h ero.can M ove…" at bounding box center [292, 127] width 113 height 36
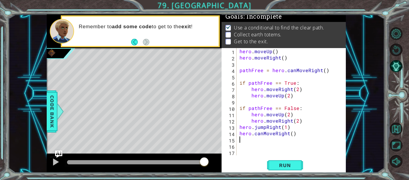
scroll to position [0, 0]
click at [292, 136] on div "hero . moveUp ( ) hero . moveRight ( ) pathFree = hero . canMoveRight ( ) if pa…" at bounding box center [293, 108] width 109 height 120
click at [263, 133] on div "hero . moveUp ( ) hero . moveRight ( ) pathFree = hero . canMoveRight ( ) if pa…" at bounding box center [293, 108] width 109 height 120
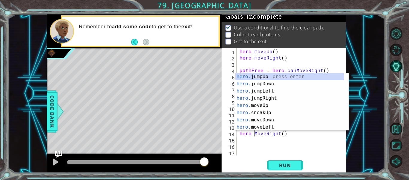
click at [284, 133] on div "hero . moveUp ( ) hero . moveRight ( ) pathFree = hero . canMoveRight ( ) if pa…" at bounding box center [293, 108] width 109 height 120
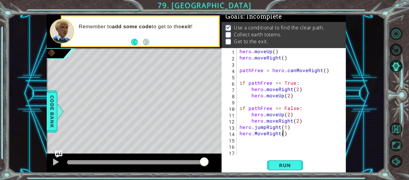
type textarea "hero.MoveRight(1)"
click at [263, 140] on div "hero . moveUp ( ) hero . moveRight ( ) pathFree = hero . canMoveRight ( ) if pa…" at bounding box center [293, 108] width 109 height 120
click at [286, 163] on span "Run" at bounding box center [285, 165] width 24 height 6
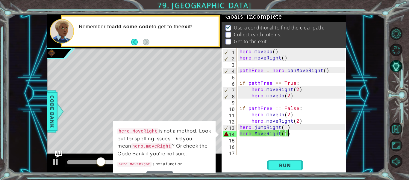
click at [292, 136] on div "hero . moveUp ( ) hero . moveRight ( ) pathFree = hero . canMoveRight ( ) if pa…" at bounding box center [293, 108] width 109 height 120
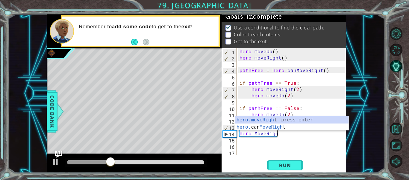
type textarea "hero.MoveRig"
click at [281, 128] on div "hero.moveRig ht press enter hero. can MoveRig ht press enter" at bounding box center [292, 130] width 113 height 29
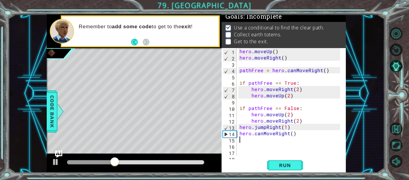
scroll to position [0, 0]
click at [283, 167] on span "Run" at bounding box center [285, 165] width 24 height 6
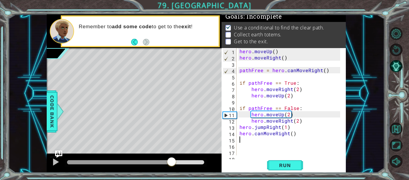
click at [172, 160] on div at bounding box center [135, 162] width 137 height 4
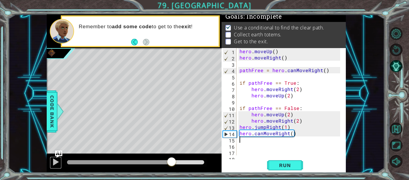
click at [53, 162] on div at bounding box center [56, 162] width 8 height 8
click at [163, 159] on div at bounding box center [136, 162] width 142 height 8
click at [163, 162] on div at bounding box center [115, 162] width 96 height 4
click at [144, 162] on div at bounding box center [115, 162] width 96 height 4
click at [109, 162] on div at bounding box center [88, 162] width 42 height 4
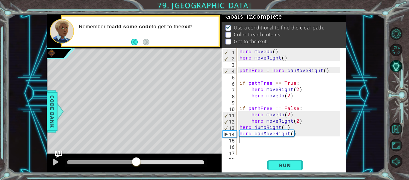
click at [136, 161] on div at bounding box center [135, 162] width 137 height 4
click at [55, 165] on div at bounding box center [56, 162] width 8 height 8
click at [110, 161] on div at bounding box center [103, 162] width 73 height 4
click at [60, 163] on button at bounding box center [56, 162] width 12 height 12
click at [85, 159] on div at bounding box center [136, 162] width 142 height 8
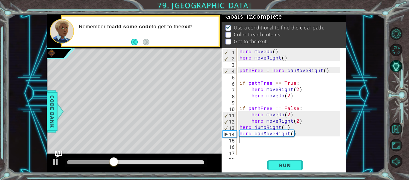
click at [76, 163] on div at bounding box center [90, 162] width 47 height 4
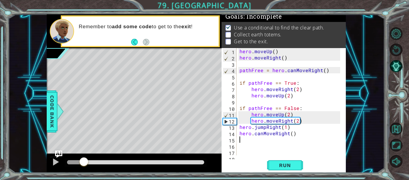
click at [84, 162] on div at bounding box center [135, 162] width 137 height 4
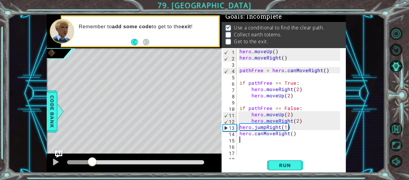
click at [92, 161] on div at bounding box center [135, 162] width 137 height 4
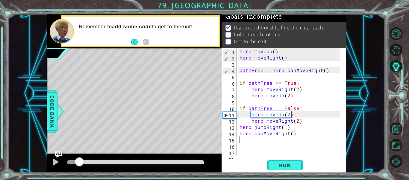
click at [79, 162] on div at bounding box center [73, 162] width 12 height 4
click at [48, 159] on div at bounding box center [134, 162] width 175 height 19
click at [55, 161] on div at bounding box center [56, 162] width 8 height 8
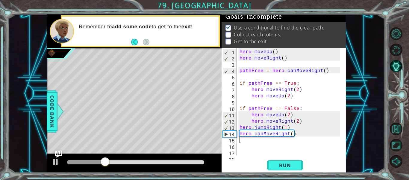
click at [292, 134] on div "hero . moveUp ( ) hero . moveRight ( ) pathFree = hero . canMoveRight ( ) if pa…" at bounding box center [291, 108] width 105 height 120
type textarea "hero.canMoveRight(1)"
click at [279, 145] on div "hero . moveUp ( ) hero . moveRight ( ) pathFree = hero . canMoveRight ( ) if pa…" at bounding box center [291, 108] width 105 height 120
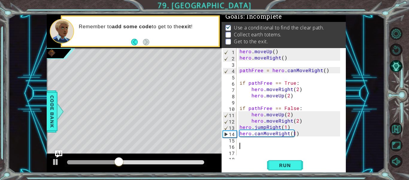
click at [285, 165] on span "Run" at bounding box center [285, 165] width 24 height 6
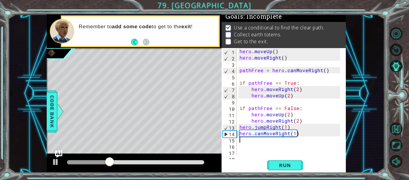
click at [241, 137] on div "hero . moveUp ( ) hero . moveRight ( ) pathFree = hero . canMoveRight ( ) if pa…" at bounding box center [291, 108] width 105 height 120
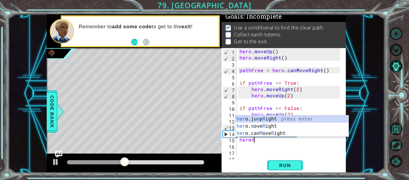
scroll to position [0, 1]
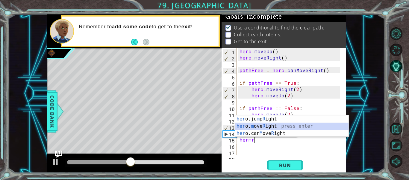
click at [267, 126] on div "her o.ju m p R ight press enter her o. m ove R ight press enter her o.can M ove…" at bounding box center [292, 133] width 113 height 36
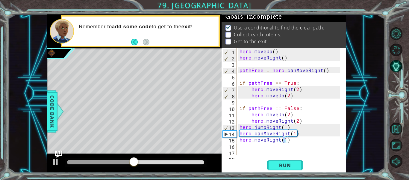
type textarea "hero.moveRight(1)"
click at [278, 171] on button "Run" at bounding box center [285, 165] width 36 height 12
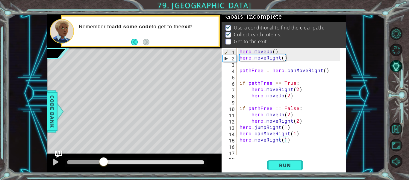
click at [104, 162] on div at bounding box center [135, 162] width 137 height 4
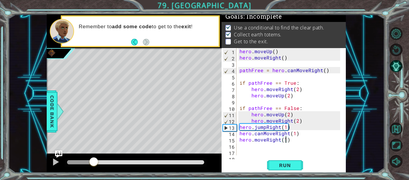
click at [94, 162] on div at bounding box center [80, 162] width 26 height 4
click at [53, 161] on div at bounding box center [56, 162] width 8 height 8
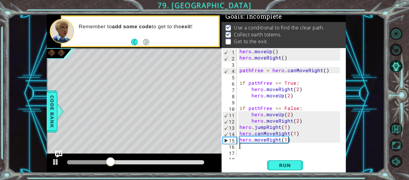
click at [276, 147] on div "hero . moveUp ( ) hero . moveRight ( ) pathFree = hero . canMoveRight ( ) if pa…" at bounding box center [291, 108] width 105 height 120
click at [111, 163] on div at bounding box center [89, 162] width 44 height 4
click at [95, 161] on div at bounding box center [89, 162] width 44 height 4
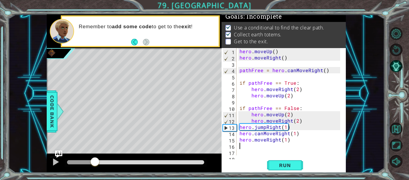
click at [76, 161] on div at bounding box center [81, 162] width 28 height 4
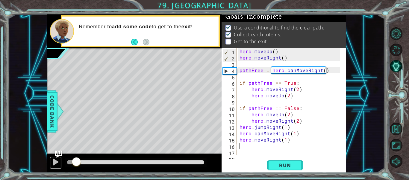
click at [59, 161] on div at bounding box center [56, 162] width 8 height 8
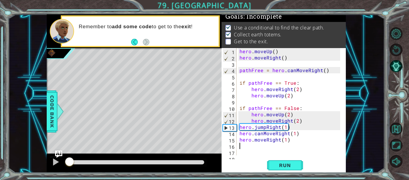
click at [70, 161] on div at bounding box center [68, 162] width 2 height 4
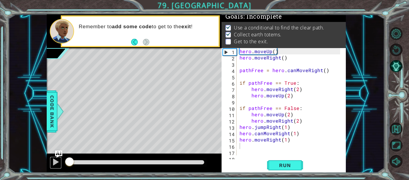
click at [59, 160] on div at bounding box center [56, 162] width 8 height 8
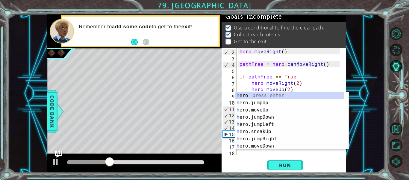
scroll to position [6, 0]
click at [258, 153] on div "hero . moveRight ( ) pathFree = hero . canMoveRight ( ) if pathFree == True : h…" at bounding box center [291, 108] width 105 height 120
type textarea "hjd"
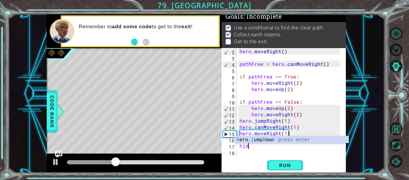
scroll to position [0, 0]
click at [259, 138] on div "h ero. j ump D own press enter" at bounding box center [292, 147] width 113 height 22
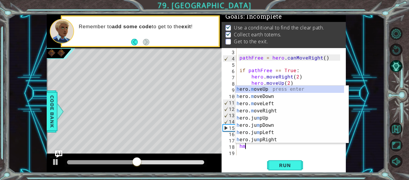
type textarea "hmd"
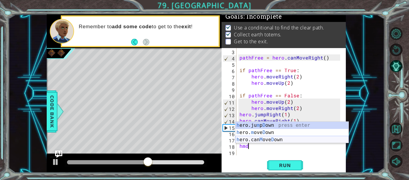
click at [285, 138] on div "h ero.ju m p D own press enter h ero. m ove D own press enter h ero.can M ove D…" at bounding box center [292, 139] width 113 height 36
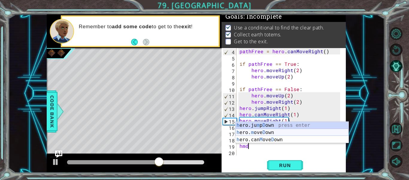
click at [260, 135] on div "h ero.ju m p D own press enter h ero. m ove D own press enter h ero.can M ove D…" at bounding box center [292, 139] width 113 height 36
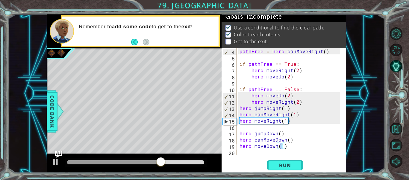
type textarea "hero.moveDown(1)"
click at [284, 166] on span "Run" at bounding box center [285, 165] width 24 height 6
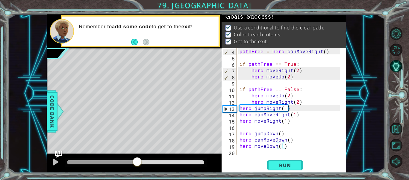
click at [137, 160] on div at bounding box center [135, 162] width 137 height 4
click at [54, 163] on div at bounding box center [56, 162] width 8 height 8
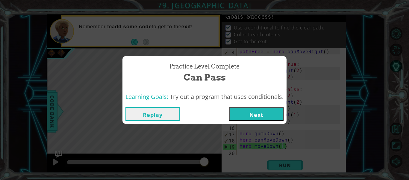
click at [257, 117] on button "Next" at bounding box center [256, 113] width 55 height 13
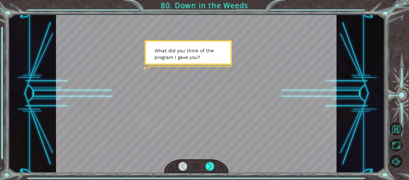
click at [211, 165] on div at bounding box center [210, 166] width 9 height 8
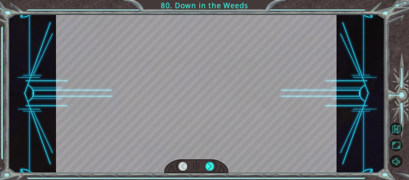
click at [211, 165] on div at bounding box center [210, 166] width 9 height 8
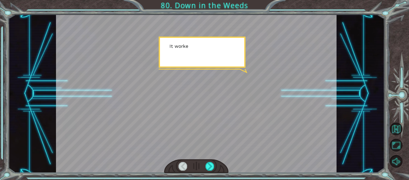
click at [211, 165] on div at bounding box center [210, 166] width 9 height 8
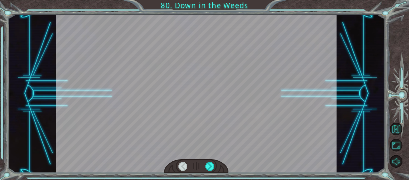
click at [211, 165] on div at bounding box center [210, 166] width 9 height 8
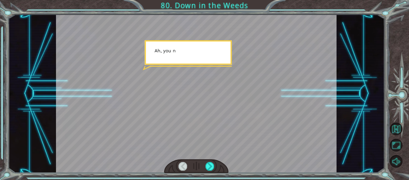
click at [211, 165] on div at bounding box center [210, 166] width 9 height 8
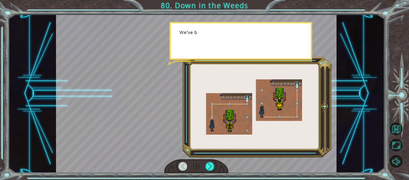
click at [211, 165] on div at bounding box center [210, 166] width 9 height 8
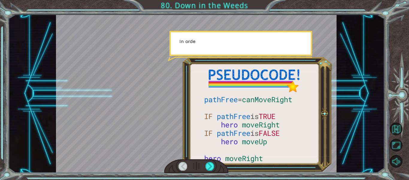
click at [211, 165] on div at bounding box center [210, 166] width 9 height 8
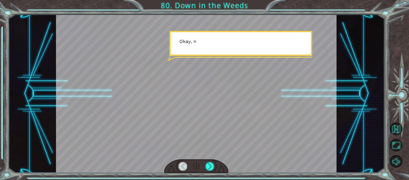
click at [211, 165] on div at bounding box center [210, 166] width 9 height 8
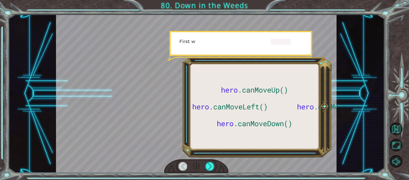
click at [211, 165] on div at bounding box center [210, 166] width 9 height 8
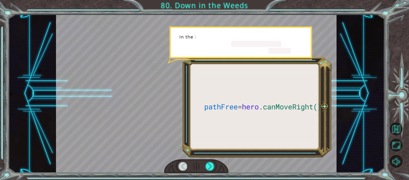
click at [211, 165] on div at bounding box center [210, 166] width 9 height 8
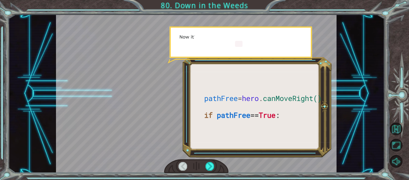
click at [211, 165] on div at bounding box center [210, 166] width 9 height 8
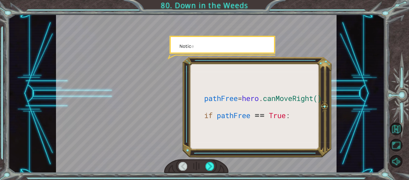
click at [211, 165] on div at bounding box center [210, 166] width 9 height 8
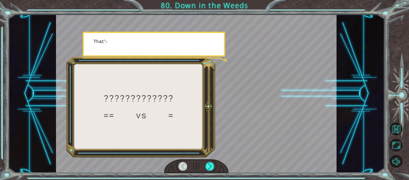
click at [211, 165] on div at bounding box center [210, 166] width 9 height 8
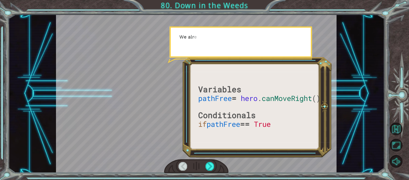
click at [211, 165] on div at bounding box center [210, 166] width 9 height 8
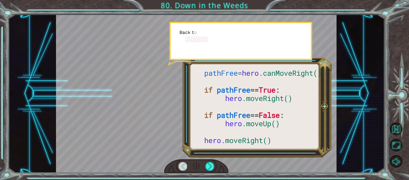
click at [211, 165] on div at bounding box center [210, 166] width 9 height 8
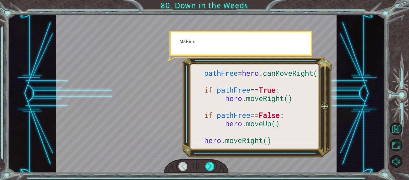
click at [211, 165] on div at bounding box center [210, 166] width 9 height 8
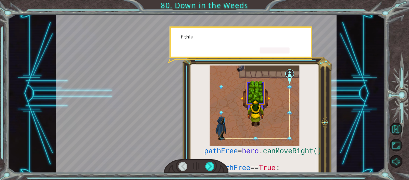
click at [211, 165] on div at bounding box center [210, 166] width 9 height 8
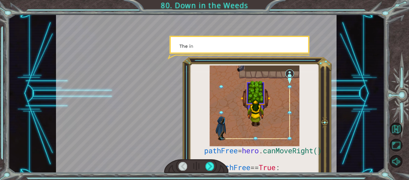
click at [211, 165] on div at bounding box center [210, 166] width 9 height 8
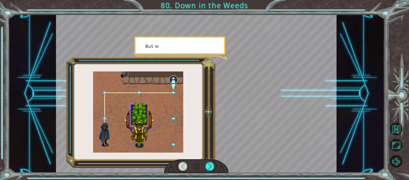
click at [211, 165] on div at bounding box center [210, 166] width 9 height 8
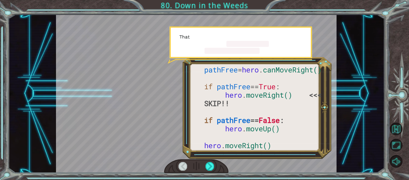
click at [211, 165] on div at bounding box center [210, 166] width 9 height 8
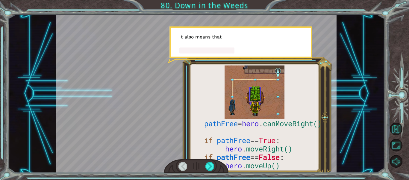
click at [211, 165] on div at bounding box center [210, 166] width 9 height 8
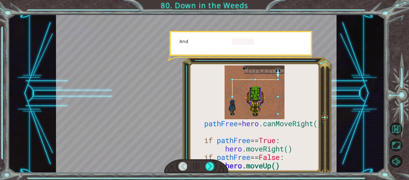
click at [211, 165] on div at bounding box center [210, 166] width 9 height 8
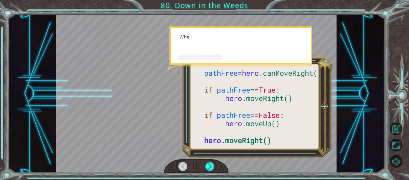
click at [211, 165] on div at bounding box center [210, 166] width 9 height 8
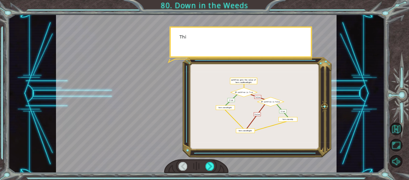
click at [211, 165] on div at bounding box center [210, 166] width 9 height 8
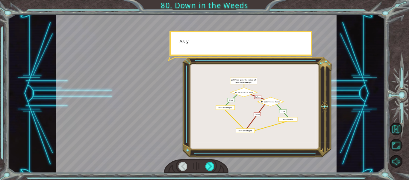
click at [211, 165] on div at bounding box center [210, 166] width 9 height 8
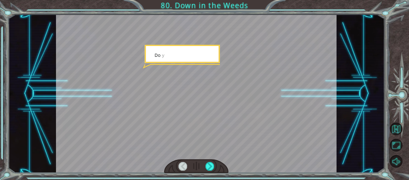
click at [211, 165] on div at bounding box center [210, 166] width 9 height 8
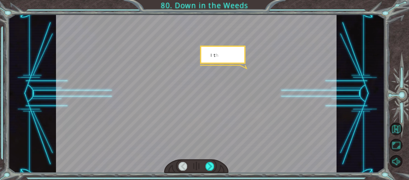
click at [211, 165] on div at bounding box center [210, 166] width 9 height 8
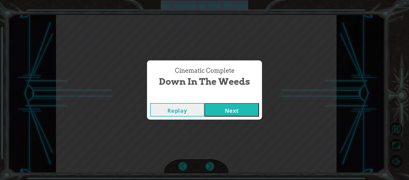
click at [211, 0] on div "W h a t d i d y o u t h i n k o f t h e p r [PERSON_NAME] I g a v e y o u ? I t…" at bounding box center [204, 0] width 409 height 0
click at [211, 165] on div "Cinematic Complete Down in the Weeds Replay Next" at bounding box center [204, 90] width 409 height 180
drag, startPoint x: 211, startPoint y: 165, endPoint x: 231, endPoint y: 112, distance: 55.9
click at [231, 112] on div "Cinematic Complete Down in the Weeds Replay Next" at bounding box center [204, 90] width 409 height 180
click at [231, 112] on button "Next" at bounding box center [232, 109] width 55 height 13
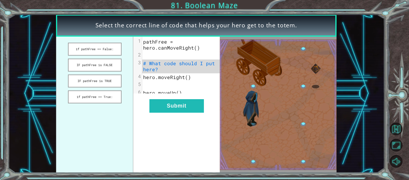
click at [111, 52] on button "if pathFree == False:" at bounding box center [95, 49] width 54 height 13
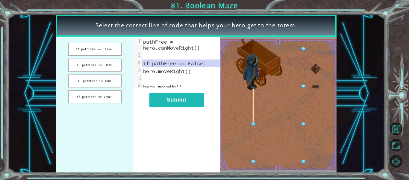
click at [103, 62] on button "IF pathFree is FALSE" at bounding box center [95, 64] width 54 height 13
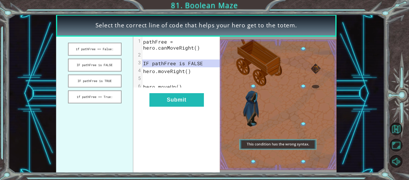
click at [105, 82] on button "IF pathFree is TRUE" at bounding box center [95, 80] width 54 height 13
click at [195, 102] on button "Submit" at bounding box center [177, 99] width 55 height 13
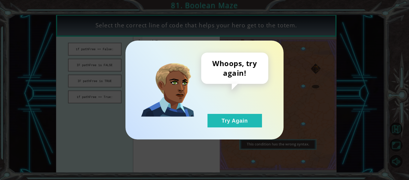
click at [218, 120] on button "Try Again" at bounding box center [235, 120] width 55 height 13
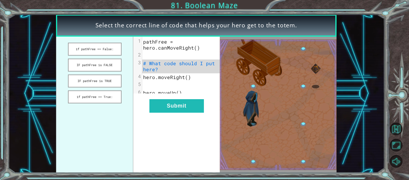
click at [114, 65] on button "IF pathFree is FALSE" at bounding box center [95, 64] width 54 height 13
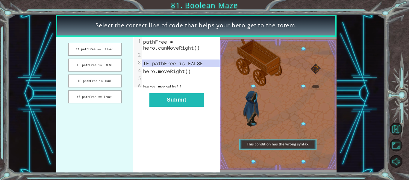
click at [188, 104] on button "Submit" at bounding box center [177, 99] width 55 height 13
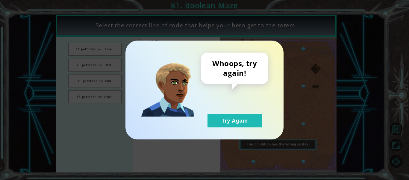
click at [234, 124] on button "Try Again" at bounding box center [235, 120] width 55 height 13
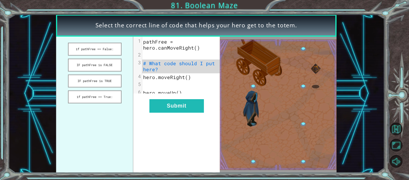
click at [93, 52] on button "if pathFree == False:" at bounding box center [95, 49] width 54 height 13
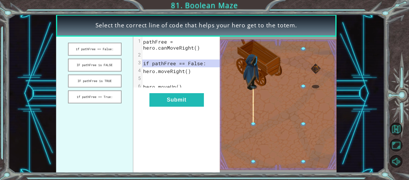
click at [176, 99] on button "Submit" at bounding box center [177, 99] width 55 height 13
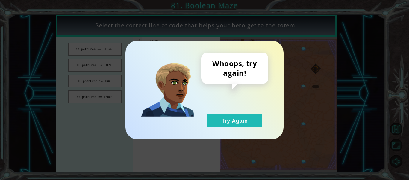
click at [225, 114] on button "Try Again" at bounding box center [235, 120] width 55 height 13
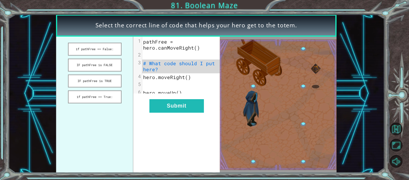
click at [114, 94] on button "if pathFree == True:" at bounding box center [95, 96] width 54 height 13
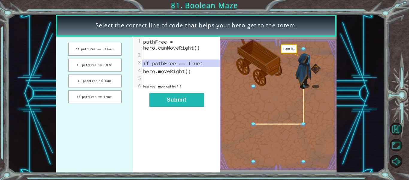
click at [163, 100] on button "Submit" at bounding box center [177, 99] width 55 height 13
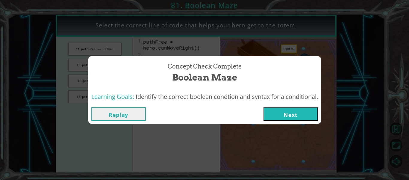
click at [280, 115] on button "Next" at bounding box center [291, 113] width 55 height 13
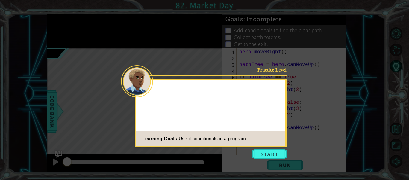
click at [281, 157] on button "Start" at bounding box center [270, 154] width 34 height 10
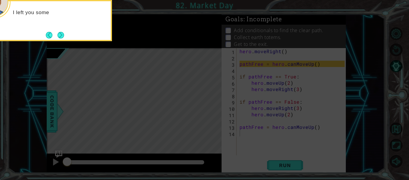
click at [63, 36] on button "Next" at bounding box center [61, 35] width 7 height 7
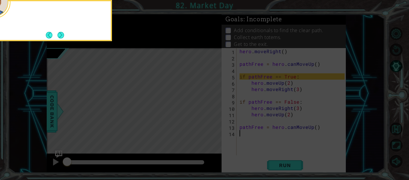
click at [63, 35] on button "Next" at bounding box center [61, 35] width 8 height 8
click at [63, 35] on button "Next" at bounding box center [61, 35] width 7 height 7
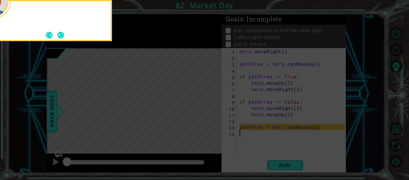
click at [63, 35] on button "Next" at bounding box center [60, 34] width 11 height 11
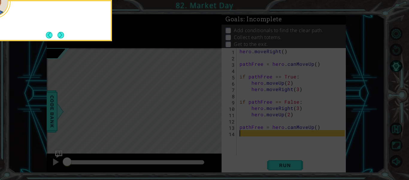
click at [63, 35] on button "Next" at bounding box center [61, 35] width 7 height 7
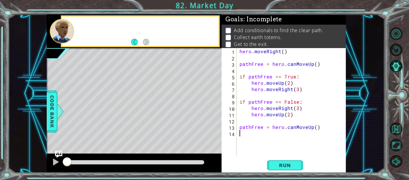
click at [63, 35] on div at bounding box center [62, 31] width 24 height 25
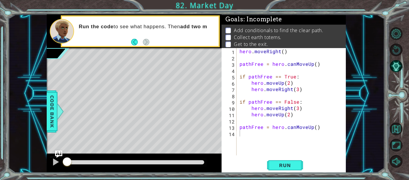
click at [285, 165] on span "Run" at bounding box center [285, 165] width 24 height 6
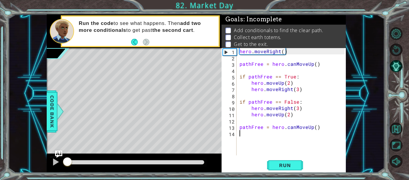
drag, startPoint x: 135, startPoint y: 164, endPoint x: 56, endPoint y: 174, distance: 79.7
click at [56, 174] on div "1 ההההההההההההההההההההההההההההההההההההההההההההההההההההההההההההההההההההההההההההה…" at bounding box center [204, 90] width 409 height 180
click at [57, 160] on div at bounding box center [56, 162] width 8 height 8
click at [55, 162] on div at bounding box center [56, 162] width 8 height 8
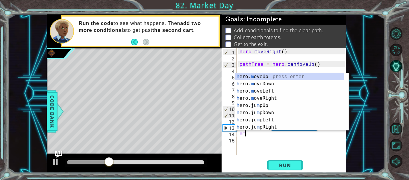
type textarea "hmu"
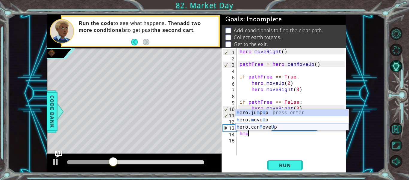
click at [262, 125] on div "h ero.ju m p U p press enter h ero. m ove U p press enter h ero.can M ove U p p…" at bounding box center [292, 127] width 113 height 36
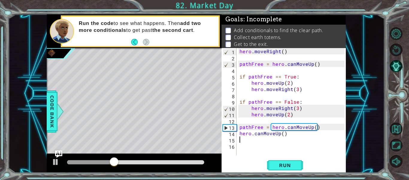
scroll to position [0, 0]
click at [282, 133] on div "hero . moveRight ( ) pathFree = hero . canMoveUp ( ) if pathFree == True : hero…" at bounding box center [293, 108] width 109 height 120
type textarea "hero.canMoveUp(2)"
click at [249, 140] on div "hero . moveRight ( ) pathFree = hero . canMoveUp ( ) if pathFree == True : hero…" at bounding box center [293, 108] width 109 height 120
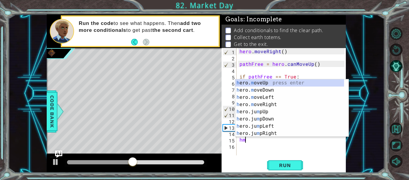
scroll to position [0, 0]
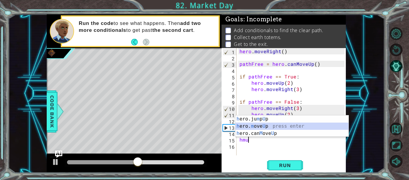
click at [254, 125] on div "h ero.ju m p U p press enter h ero. m ove U p press enter h ero.can M ove U p p…" at bounding box center [292, 133] width 113 height 36
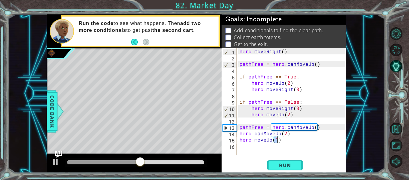
scroll to position [0, 2]
click at [298, 159] on button "Run" at bounding box center [285, 165] width 36 height 12
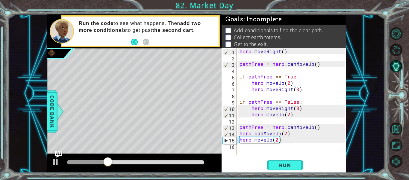
click at [279, 134] on div "hero . moveRight ( ) pathFree = hero . canMoveUp ( ) if pathFree == True : hero…" at bounding box center [293, 108] width 109 height 120
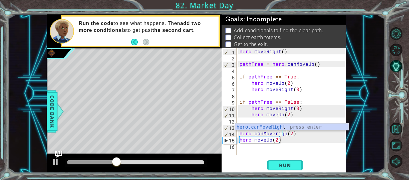
scroll to position [0, 3]
click at [304, 125] on div "hero.canMoveRight press enter" at bounding box center [292, 134] width 113 height 22
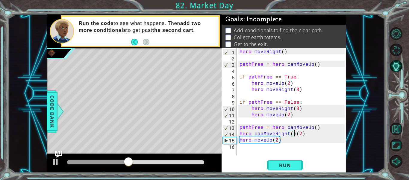
click at [301, 135] on div "hero . moveRight ( ) pathFree = hero . canMoveUp ( ) if pathFree == True : hero…" at bounding box center [293, 108] width 109 height 120
click at [306, 135] on div "hero . moveRight ( ) pathFree = hero . canMoveUp ( ) if pathFree == True : hero…" at bounding box center [293, 108] width 109 height 120
click at [271, 140] on div "hero . moveRight ( ) pathFree = hero . canMoveUp ( ) if pathFree == True : hero…" at bounding box center [293, 108] width 109 height 120
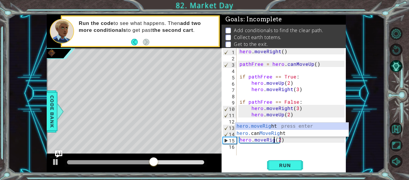
type textarea "hero.moveRight(2)"
click at [274, 149] on div "hero . moveRight ( ) pathFree = hero . canMoveUp ( ) if pathFree == True : hero…" at bounding box center [293, 108] width 109 height 120
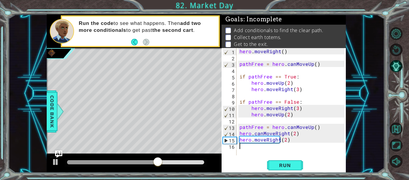
scroll to position [0, 0]
click at [283, 162] on span "Run" at bounding box center [285, 165] width 24 height 6
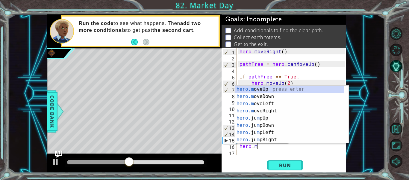
scroll to position [0, 1]
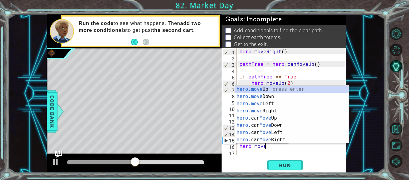
type textarea "hero.moveU"
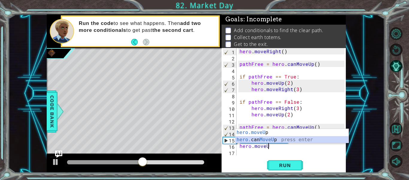
click at [269, 141] on div "hero.moveU p press enter hero. can MoveU p press enter" at bounding box center [292, 143] width 113 height 29
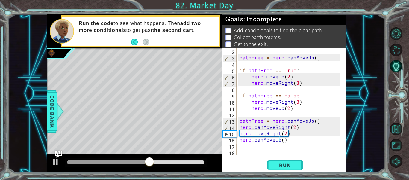
click at [283, 140] on div "pathFree = hero . canMoveUp ( ) if pathFree == True : hero . moveUp ( 2 ) hero …" at bounding box center [291, 108] width 105 height 120
type textarea "hero.canMoveUp(2)"
click at [279, 147] on div "pathFree = hero . canMoveUp ( ) if pathFree == True : hero . moveUp ( 2 ) hero …" at bounding box center [291, 108] width 105 height 120
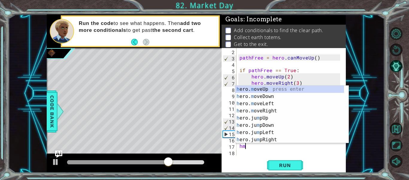
scroll to position [0, 0]
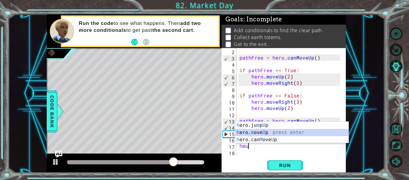
click at [261, 132] on div "h ero.ju m p U p press enter h ero. m ove U p press enter h ero.can M ove U p p…" at bounding box center [292, 139] width 113 height 36
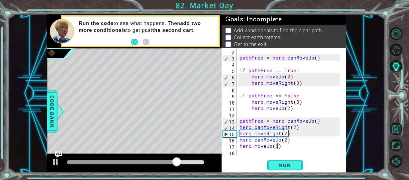
scroll to position [0, 2]
click at [281, 166] on span "Run" at bounding box center [285, 165] width 24 height 6
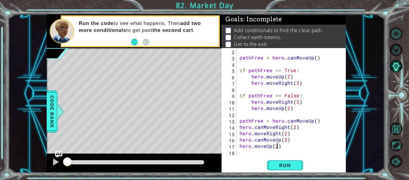
drag, startPoint x: 88, startPoint y: 162, endPoint x: 50, endPoint y: 167, distance: 38.4
click at [50, 167] on div at bounding box center [134, 162] width 175 height 19
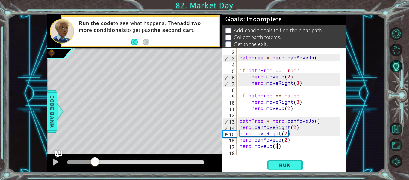
drag, startPoint x: 79, startPoint y: 162, endPoint x: 95, endPoint y: 162, distance: 16.5
click at [95, 162] on div at bounding box center [135, 162] width 137 height 4
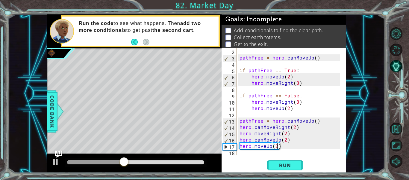
click at [39, 162] on div "1 ההההההההההההההההההההההההההההההההההההההההההההההההההההההההההההההההההההההההההההה…" at bounding box center [196, 93] width 377 height 158
drag, startPoint x: 185, startPoint y: 160, endPoint x: 201, endPoint y: 162, distance: 16.4
click at [201, 162] on div at bounding box center [202, 161] width 11 height 11
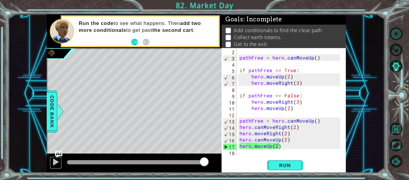
click at [53, 160] on div at bounding box center [56, 162] width 8 height 8
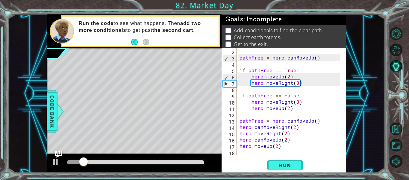
click at [287, 147] on div "pathFree = hero . canMoveUp ( ) if pathFree == True : hero . moveUp ( 2 ) hero …" at bounding box center [291, 108] width 105 height 120
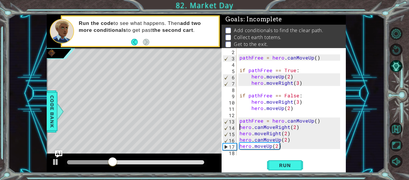
click at [240, 128] on div "pathFree = hero . canMoveUp ( ) if pathFree == True : hero . moveUp ( 2 ) hero …" at bounding box center [291, 108] width 105 height 120
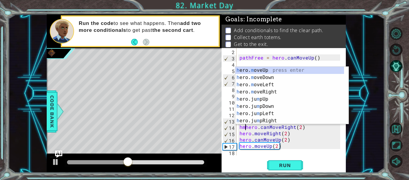
scroll to position [0, 1]
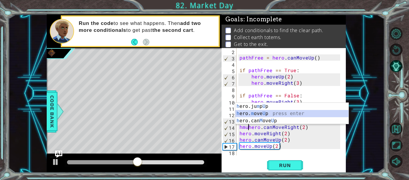
click at [265, 115] on div "h ero.ju m p U p press enter h ero. m ove U p press enter h ero.can M ove U p p…" at bounding box center [292, 120] width 113 height 36
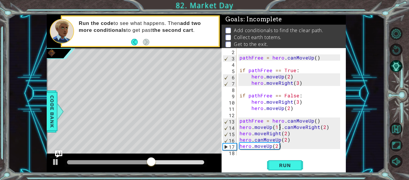
click at [281, 128] on div "pathFree = hero . canMoveUp ( ) if pathFree == True : hero . moveUp ( 2 ) hero …" at bounding box center [291, 108] width 105 height 120
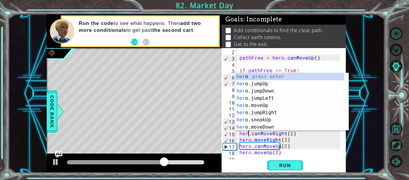
scroll to position [0, 1]
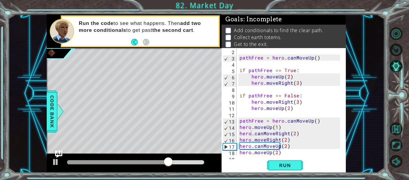
click at [251, 161] on div "Run" at bounding box center [285, 165] width 124 height 12
click at [276, 165] on span "Run" at bounding box center [285, 165] width 24 height 6
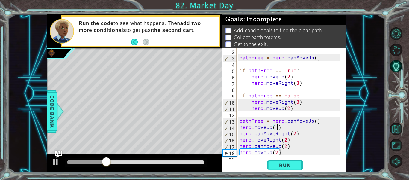
click at [277, 130] on div "pathFree = hero . canMoveUp ( ) if pathFree == True : hero . moveUp ( 2 ) hero …" at bounding box center [291, 108] width 105 height 120
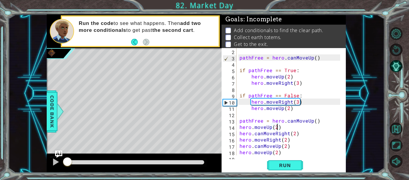
drag, startPoint x: 117, startPoint y: 161, endPoint x: 49, endPoint y: 170, distance: 68.3
click at [49, 170] on div at bounding box center [134, 162] width 175 height 19
click at [313, 143] on div "pathFree = hero . canMoveUp ( ) if pathFree == True : hero . moveUp ( 2 ) hero …" at bounding box center [291, 108] width 105 height 120
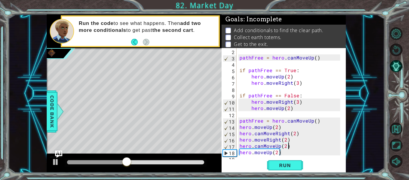
click at [288, 133] on div "pathFree = hero . canMoveUp ( ) if pathFree == True : hero . moveUp ( 2 ) hero …" at bounding box center [291, 108] width 105 height 120
click at [239, 133] on div "pathFree = hero . canMoveUp ( ) if pathFree == True : hero . moveUp ( 2 ) hero …" at bounding box center [291, 108] width 105 height 120
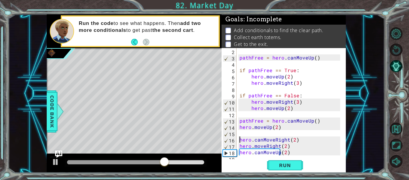
scroll to position [19, 0]
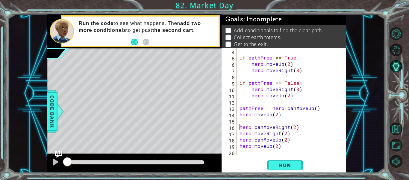
drag, startPoint x: 177, startPoint y: 166, endPoint x: 58, endPoint y: 162, distance: 119.9
click at [58, 162] on div at bounding box center [134, 162] width 175 height 19
drag, startPoint x: 72, startPoint y: 161, endPoint x: 72, endPoint y: 167, distance: 6.0
click at [72, 167] on div at bounding box center [72, 161] width 11 height 11
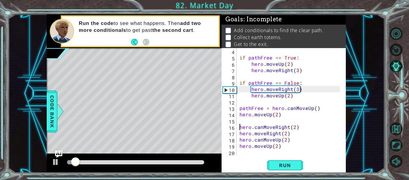
click at [278, 114] on div "if pathFree == True : hero . moveUp ( 2 ) hero . moveRight ( 3 ) if pathFree ==…" at bounding box center [291, 108] width 105 height 120
type textarea "hero.moveUp(3)"
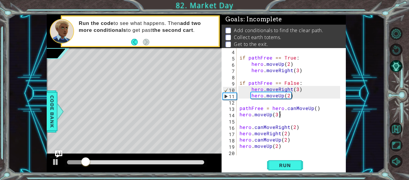
click at [288, 163] on span "Run" at bounding box center [285, 165] width 24 height 6
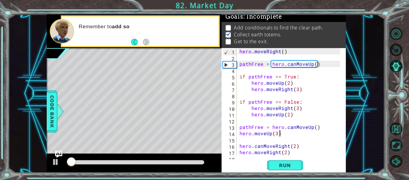
scroll to position [19, 0]
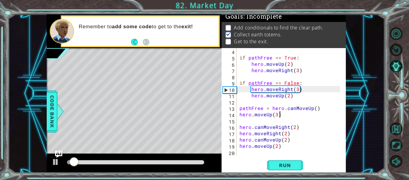
click at [286, 147] on div "if pathFree == True : hero . moveUp ( 2 ) hero . moveRight ( 3 ) if pathFree ==…" at bounding box center [291, 108] width 105 height 120
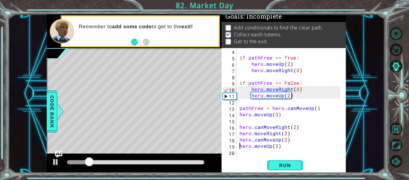
click at [239, 144] on div "if pathFree == True : hero . moveUp ( 2 ) hero . moveRight ( 3 ) if pathFree ==…" at bounding box center [291, 108] width 105 height 120
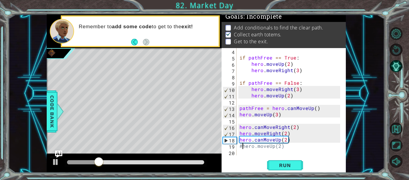
scroll to position [0, 0]
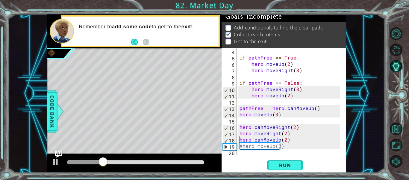
click at [240, 141] on div "if pathFree == True : hero . moveUp ( 2 ) hero . moveRight ( 3 ) if pathFree ==…" at bounding box center [291, 108] width 105 height 120
click at [245, 144] on div "if pathFree == True : hero . moveUp ( 2 ) hero . moveRight ( 3 ) if pathFree ==…" at bounding box center [291, 108] width 105 height 120
click at [242, 143] on div "if pathFree == True : hero . moveUp ( 2 ) hero . moveRight ( 3 ) if pathFree ==…" at bounding box center [291, 108] width 105 height 120
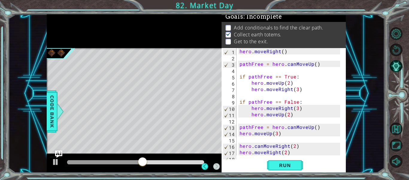
click at [325, 109] on div "hero . moveRight ( ) pathFree = hero . canMoveUp ( ) if pathFree == True : hero…" at bounding box center [291, 108] width 105 height 120
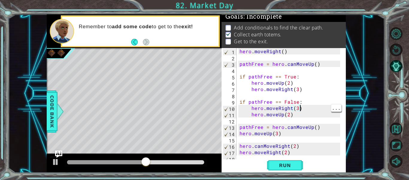
click at [339, 104] on span "..." at bounding box center [336, 107] width 10 height 7
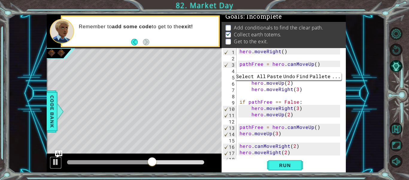
click at [54, 158] on div at bounding box center [56, 162] width 8 height 8
click at [286, 169] on button "Run" at bounding box center [285, 165] width 36 height 12
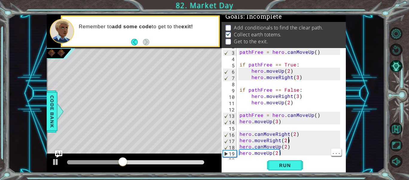
type textarea "hero.moveUp(2)"
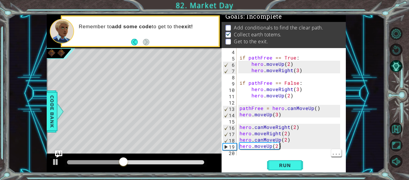
scroll to position [19, 0]
click at [246, 154] on div "if pathFree == True : hero . moveUp ( 2 ) hero . moveRight ( 3 ) if pathFree ==…" at bounding box center [291, 108] width 105 height 120
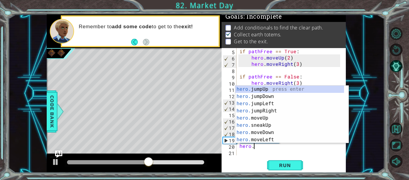
scroll to position [0, 1]
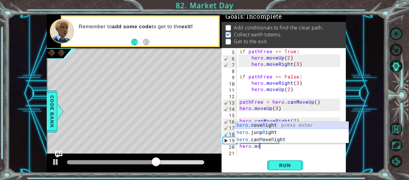
click at [265, 125] on div "hero.m ove R ight press enter hero. ju m p R ight press enter hero. can M ove R…" at bounding box center [292, 139] width 113 height 36
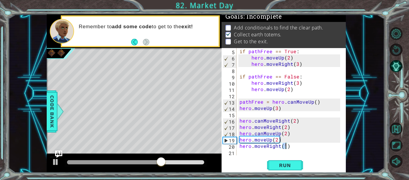
click at [280, 168] on span "Run" at bounding box center [285, 165] width 24 height 6
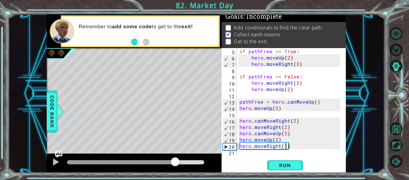
click at [175, 163] on div at bounding box center [135, 162] width 137 height 4
click at [163, 164] on div at bounding box center [121, 162] width 108 height 4
click at [55, 165] on div at bounding box center [56, 162] width 8 height 8
click at [156, 160] on div at bounding box center [111, 162] width 89 height 4
click at [137, 161] on div at bounding box center [102, 162] width 70 height 4
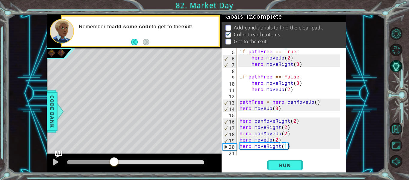
click at [114, 161] on div at bounding box center [90, 162] width 47 height 4
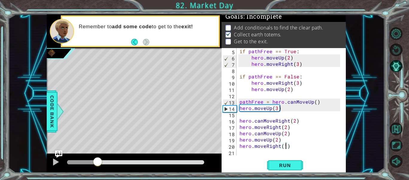
click at [98, 160] on div at bounding box center [82, 162] width 31 height 4
click at [55, 161] on div at bounding box center [56, 162] width 8 height 8
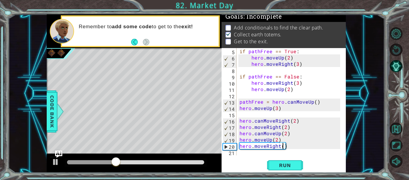
scroll to position [0, 3]
click at [289, 163] on span "Run" at bounding box center [285, 165] width 24 height 6
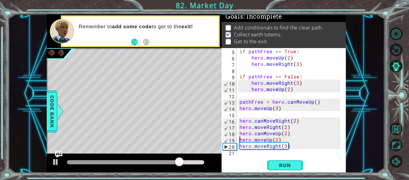
click at [240, 139] on div "if pathFree == True : hero . moveUp ( 2 ) hero . moveRight ( 3 ) if pathFree ==…" at bounding box center [291, 108] width 105 height 120
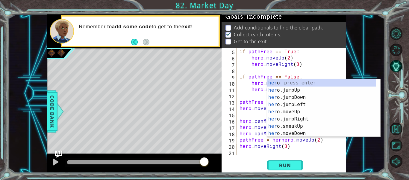
scroll to position [0, 3]
click at [250, 161] on div "Run" at bounding box center [285, 165] width 124 height 12
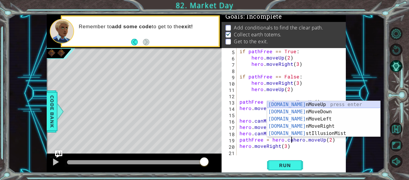
click at [313, 105] on div "[DOMAIN_NAME] nMoveUp press enter [DOMAIN_NAME] nMoveDown press enter [DOMAIN_N…" at bounding box center [323, 126] width 113 height 50
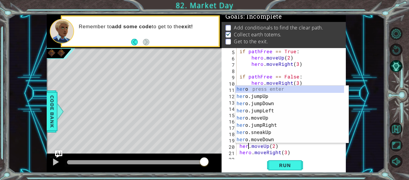
scroll to position [0, 1]
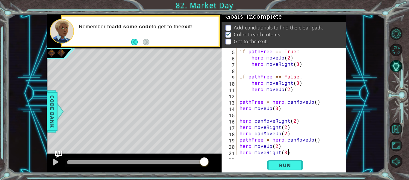
click at [317, 154] on div "if pathFree == True : hero . moveUp ( 2 ) hero . moveRight ( 3 ) if pathFree ==…" at bounding box center [291, 108] width 105 height 120
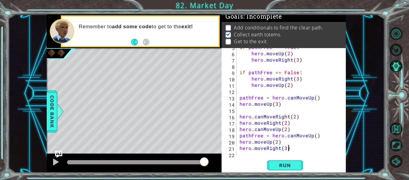
scroll to position [31, 0]
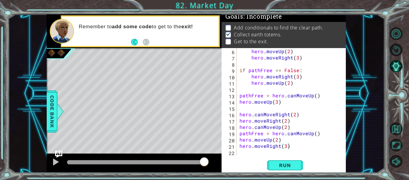
click at [294, 167] on span "Run" at bounding box center [285, 165] width 24 height 6
click at [142, 159] on div at bounding box center [136, 162] width 142 height 8
click at [143, 164] on div at bounding box center [105, 162] width 76 height 4
click at [48, 161] on div at bounding box center [134, 162] width 175 height 19
click at [56, 158] on div at bounding box center [56, 162] width 8 height 8
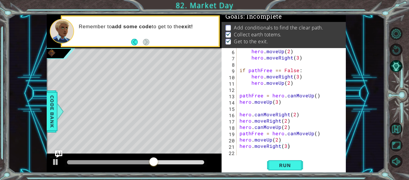
click at [281, 166] on span "Run" at bounding box center [285, 165] width 24 height 6
click at [56, 162] on div at bounding box center [56, 162] width 8 height 8
click at [240, 133] on div "hero . moveUp ( 2 ) hero . moveRight ( 3 ) if pathFree == False : hero . moveRi…" at bounding box center [291, 108] width 105 height 120
type textarea "pathFree = hero.canMoveUp()"
click at [345, 132] on div "pathFree = hero.canMoveUp() 6 7 8 9 10 11 12 13 14 15 16 17 18 19 20 21 22 hero…" at bounding box center [284, 110] width 124 height 124
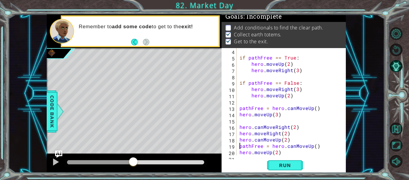
scroll to position [20, 0]
click at [297, 161] on button "Run" at bounding box center [285, 165] width 36 height 12
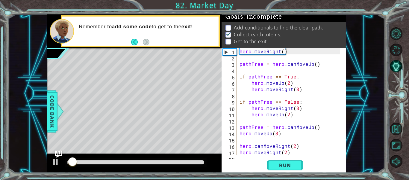
scroll to position [0, 0]
drag, startPoint x: 123, startPoint y: 161, endPoint x: 25, endPoint y: 163, distance: 98.3
click at [25, 163] on div "1 ההההההההההההההההההההההההההההההההההההההההההההההההההההההההההההההההההההההההההההה…" at bounding box center [196, 93] width 377 height 158
click at [274, 162] on button "Run" at bounding box center [285, 165] width 36 height 12
click at [283, 63] on div "hero . moveRight ( ) pathFree = hero . canMoveUp ( ) if pathFree == True : hero…" at bounding box center [291, 108] width 105 height 120
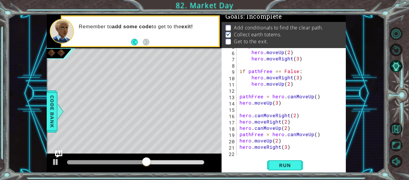
scroll to position [31, 0]
click at [240, 133] on div "hero . moveUp ( 2 ) hero . moveRight ( 3 ) if pathFree == False : hero . moveRi…" at bounding box center [291, 108] width 105 height 120
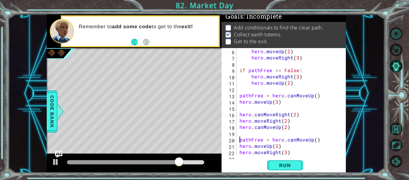
click at [242, 135] on div "hero . moveUp ( 2 ) hero . moveRight ( 3 ) if pathFree == False : hero . moveRi…" at bounding box center [291, 108] width 105 height 120
click at [282, 163] on span "Run" at bounding box center [285, 165] width 24 height 6
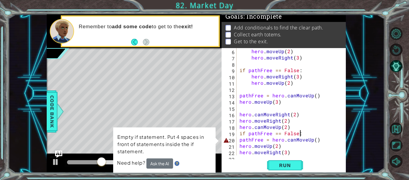
click at [292, 165] on span "Run" at bounding box center [285, 165] width 24 height 6
click at [316, 140] on div "hero . moveUp ( 2 ) hero . moveRight ( 3 ) if pathFree == False : hero . moveRi…" at bounding box center [291, 108] width 105 height 120
click at [315, 141] on div "hero . moveUp ( 2 ) hero . moveRight ( 3 ) if pathFree == False : hero . moveRi…" at bounding box center [291, 108] width 105 height 120
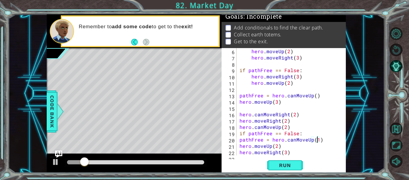
click at [287, 165] on span "Run" at bounding box center [285, 165] width 24 height 6
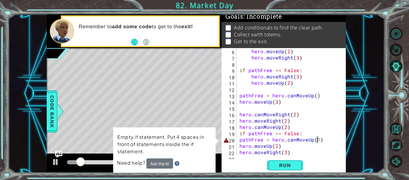
click at [322, 141] on div "hero . moveUp ( 2 ) hero . moveRight ( 3 ) if pathFree == False : hero . moveRi…" at bounding box center [291, 108] width 105 height 120
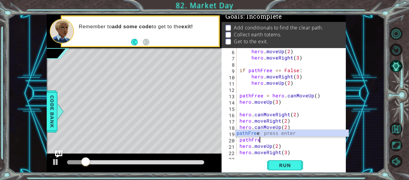
scroll to position [0, 0]
type textarea "p"
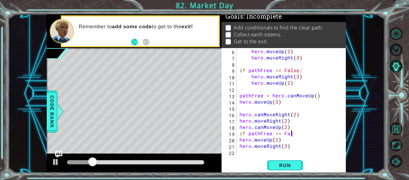
scroll to position [0, 3]
click at [291, 163] on span "Run" at bounding box center [285, 165] width 24 height 6
click at [289, 160] on button "Run" at bounding box center [285, 165] width 36 height 12
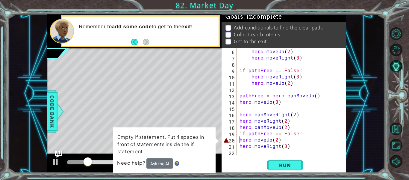
click at [240, 140] on div "hero . moveUp ( 2 ) hero . moveRight ( 3 ) if pathFree == False : hero . moveRi…" at bounding box center [291, 108] width 105 height 120
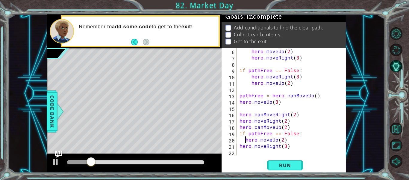
type textarea "hero.moveUp(2)"
click at [278, 163] on span "Run" at bounding box center [285, 165] width 24 height 6
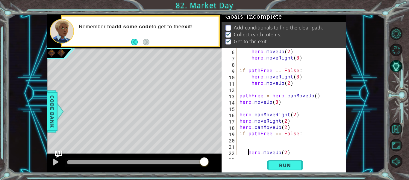
click at [248, 142] on div "hero . moveUp ( 2 ) hero . moveRight ( 3 ) if pathFree == False : hero . moveRi…" at bounding box center [291, 108] width 105 height 120
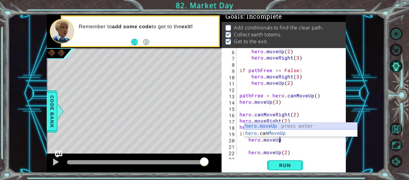
click at [260, 128] on div "hero.moveUp press enter hero. can MoveUp press enter" at bounding box center [300, 136] width 113 height 29
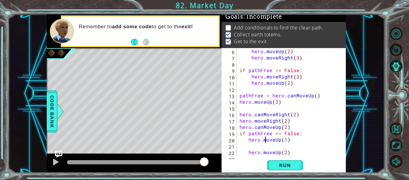
click at [266, 140] on div "hero . moveUp ( 2 ) hero . moveRight ( 3 ) if pathFree == False : hero . moveRi…" at bounding box center [291, 108] width 105 height 120
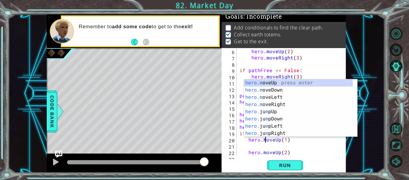
scroll to position [0, 2]
click at [285, 140] on div "hero . moveUp ( 2 ) hero . moveRight ( 3 ) if pathFree == False : hero . moveRi…" at bounding box center [291, 108] width 105 height 120
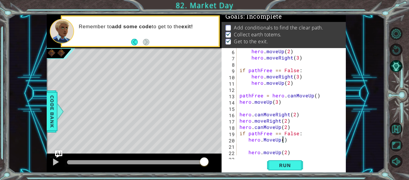
type textarea "hero.MoveUp(2)"
click at [256, 146] on div "hero . moveUp ( 2 ) hero . moveRight ( 3 ) if pathFree == False : hero . moveRi…" at bounding box center [291, 108] width 105 height 120
click at [263, 146] on div "hero . moveUp ( 2 ) hero . moveRight ( 3 ) if pathFree == False : hero . moveRi…" at bounding box center [291, 108] width 105 height 120
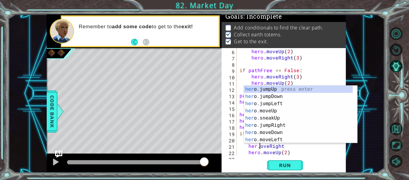
scroll to position [0, 1]
click at [288, 147] on div "hero . moveUp ( 2 ) hero . moveRight ( 3 ) if pathFree == False : hero . moveRi…" at bounding box center [291, 108] width 105 height 120
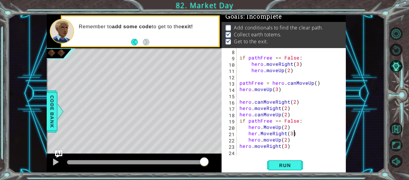
scroll to position [44, 0]
click at [297, 121] on div "if pathFree == False : hero . moveRight ( 3 ) hero . moveUp ( 2 ) pathFree = he…" at bounding box center [291, 108] width 105 height 120
click at [298, 163] on button "Run" at bounding box center [285, 165] width 36 height 12
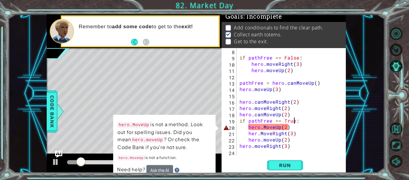
click at [266, 126] on div "if pathFree == False : hero . moveRight ( 3 ) hero . moveUp ( 2 ) pathFree = he…" at bounding box center [291, 108] width 105 height 120
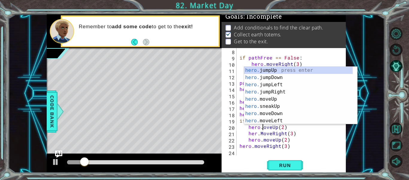
scroll to position [0, 2]
click at [263, 132] on div "if pathFree == False : hero . moveRight ( 3 ) hero . moveUp ( 2 ) pathFree = he…" at bounding box center [291, 108] width 105 height 120
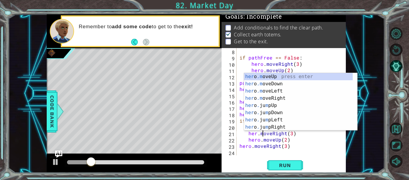
scroll to position [0, 1]
click at [322, 147] on div "if pathFree == False : hero . moveRight ( 3 ) hero . moveUp ( 2 ) pathFree = he…" at bounding box center [291, 108] width 105 height 120
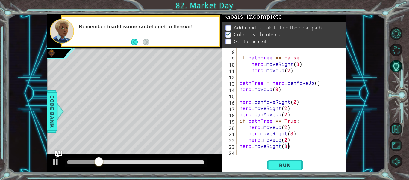
click at [285, 164] on span "Run" at bounding box center [285, 165] width 24 height 6
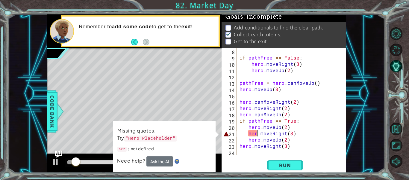
click at [256, 132] on div "if pathFree == False : hero . moveRight ( 3 ) hero . moveUp ( 2 ) pathFree = he…" at bounding box center [291, 108] width 105 height 120
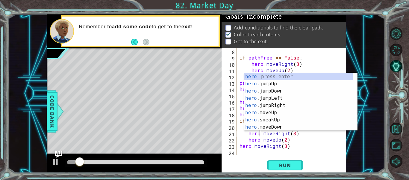
click at [278, 168] on span "Run" at bounding box center [285, 165] width 24 height 6
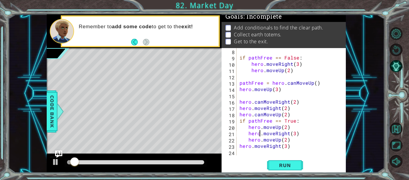
click at [92, 159] on div at bounding box center [136, 162] width 142 height 8
click at [239, 146] on div "if pathFree == False : hero . moveRight ( 3 ) hero . moveUp ( 2 ) pathFree = he…" at bounding box center [291, 108] width 105 height 120
type textarea "hero.moveRight(3)"
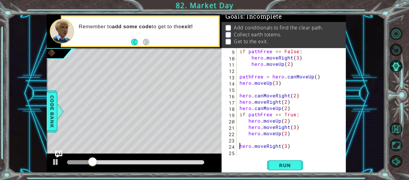
scroll to position [50, 0]
click at [254, 150] on div "if pathFree == False : hero . moveRight ( 3 ) hero . moveUp ( 2 ) pathFree = he…" at bounding box center [291, 108] width 105 height 120
click at [108, 162] on div at bounding box center [87, 162] width 40 height 4
click at [96, 162] on div at bounding box center [87, 162] width 40 height 4
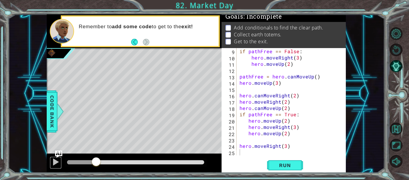
click at [54, 162] on div at bounding box center [56, 162] width 8 height 8
click at [90, 161] on div at bounding box center [78, 162] width 23 height 4
click at [52, 165] on div at bounding box center [56, 162] width 8 height 8
click at [286, 147] on div "if pathFree == False : hero . moveRight ( 3 ) hero . moveUp ( 2 ) pathFree = he…" at bounding box center [291, 108] width 105 height 120
type textarea "hero.moveRight(2)"
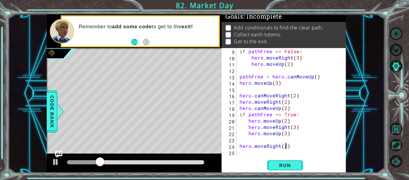
scroll to position [0, 3]
click at [256, 152] on div "if pathFree == False : hero . moveRight ( 3 ) hero . moveUp ( 2 ) pathFree = he…" at bounding box center [291, 108] width 105 height 120
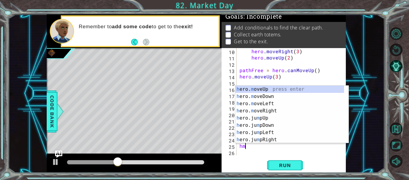
scroll to position [0, 0]
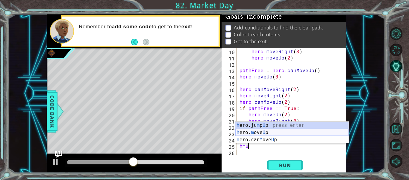
click at [278, 132] on div "h ero.ju m p U p press enter h ero. m ove U p press enter h ero.can M ove U p p…" at bounding box center [292, 139] width 113 height 36
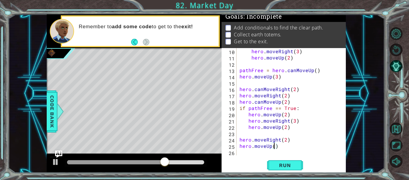
type textarea "hero.moveUp(2)"
click at [250, 146] on div "hero . moveRight ( 3 ) hero . moveUp ( 2 ) pathFree = hero . canMoveUp ( ) hero…" at bounding box center [291, 108] width 105 height 120
click at [253, 155] on div "hero . moveRight ( 3 ) hero . moveUp ( 2 ) pathFree = hero . canMoveUp ( ) hero…" at bounding box center [291, 108] width 105 height 120
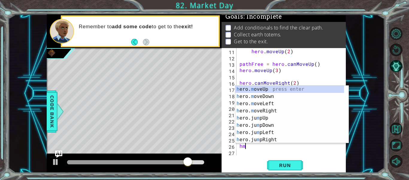
scroll to position [0, 0]
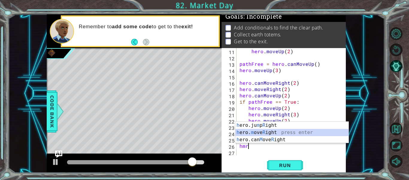
click at [275, 132] on div "h ero.ju m p R ight press enter h ero. m ove R ight press enter h ero.can M ove…" at bounding box center [292, 139] width 113 height 36
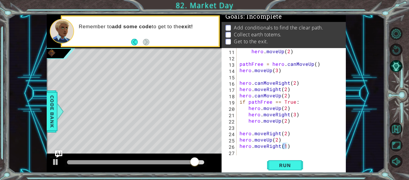
click at [278, 167] on span "Run" at bounding box center [285, 165] width 24 height 6
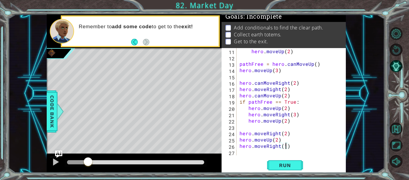
click at [88, 163] on div at bounding box center [77, 162] width 21 height 4
click at [55, 161] on div at bounding box center [56, 162] width 8 height 8
click at [286, 131] on div "hero . moveUp ( 2 ) pathFree = hero . canMoveUp ( ) hero . moveUp ( 3 ) hero . …" at bounding box center [291, 108] width 105 height 120
click at [299, 161] on button "Run" at bounding box center [285, 165] width 36 height 12
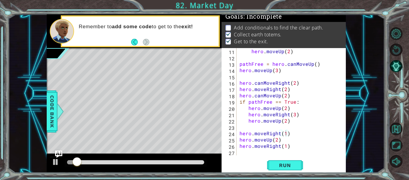
click at [120, 159] on div at bounding box center [136, 162] width 142 height 8
click at [98, 161] on div at bounding box center [135, 162] width 137 height 4
click at [105, 159] on div at bounding box center [136, 162] width 142 height 8
click at [108, 162] on div at bounding box center [135, 162] width 137 height 4
click at [56, 162] on div at bounding box center [56, 162] width 8 height 8
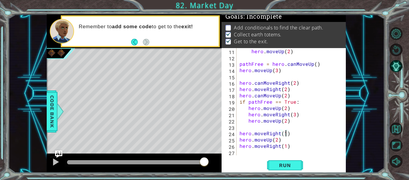
click at [290, 122] on div "hero . moveUp ( 2 ) pathFree = hero . canMoveUp ( ) hero . moveUp ( 3 ) hero . …" at bounding box center [291, 108] width 105 height 120
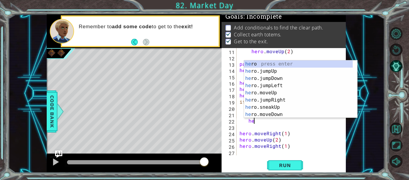
type textarea "h"
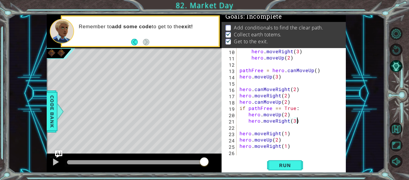
scroll to position [57, 0]
click at [298, 163] on button "Run" at bounding box center [285, 165] width 36 height 12
click at [286, 114] on div "hero . moveRight ( 3 ) hero . moveUp ( 2 ) pathFree = hero . canMoveUp ( ) hero…" at bounding box center [291, 108] width 105 height 120
click at [319, 136] on div "hero . moveRight ( 3 ) hero . moveUp ( 2 ) pathFree = hero . canMoveUp ( ) hero…" at bounding box center [291, 108] width 105 height 120
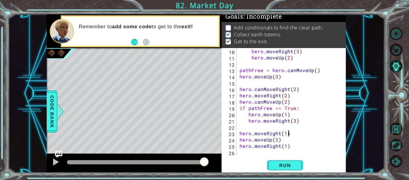
click at [287, 170] on button "Run" at bounding box center [285, 165] width 36 height 12
click at [164, 161] on div at bounding box center [135, 162] width 137 height 4
click at [142, 163] on div at bounding box center [104, 162] width 75 height 4
click at [60, 161] on div at bounding box center [56, 162] width 8 height 8
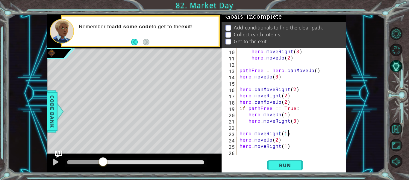
click at [103, 161] on div at bounding box center [85, 162] width 36 height 4
click at [79, 162] on div at bounding box center [73, 162] width 12 height 4
click at [60, 160] on button at bounding box center [56, 162] width 12 height 12
click at [291, 135] on div "hero . moveRight ( 3 ) hero . moveUp ( 2 ) pathFree = hero . canMoveUp ( ) hero…" at bounding box center [291, 108] width 105 height 120
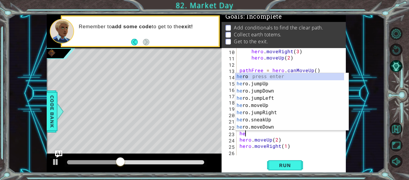
scroll to position [0, 0]
type textarea "h"
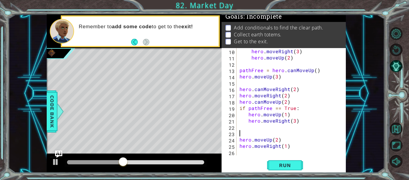
scroll to position [50, 0]
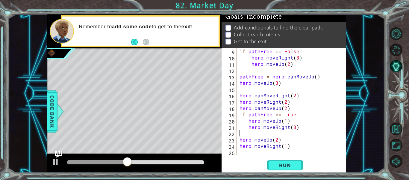
click at [287, 163] on span "Run" at bounding box center [285, 165] width 24 height 6
click at [128, 161] on div at bounding box center [135, 162] width 137 height 4
click at [57, 161] on div at bounding box center [56, 162] width 8 height 8
click at [276, 138] on div "if pathFree == False : hero . moveRight ( 3 ) hero . moveUp ( 2 ) pathFree = he…" at bounding box center [291, 108] width 105 height 120
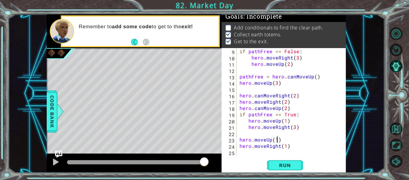
type textarea "hero.moveUp(1)"
click at [275, 171] on button "Run" at bounding box center [285, 165] width 36 height 12
click at [152, 162] on div at bounding box center [135, 162] width 137 height 4
click at [53, 164] on div at bounding box center [56, 162] width 8 height 8
click at [237, 141] on div "hero.moveUp(1) 9 10 11 12 13 14 15 16 17 18 19 20 21 22 23 24 25 if pathFree ==…" at bounding box center [283, 101] width 123 height 107
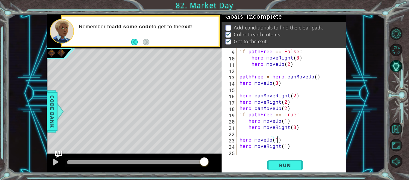
click at [240, 138] on div "if pathFree == False : hero . moveRight ( 3 ) hero . moveUp ( 2 ) pathFree = he…" at bounding box center [291, 108] width 105 height 120
